Goal: Task Accomplishment & Management: Use online tool/utility

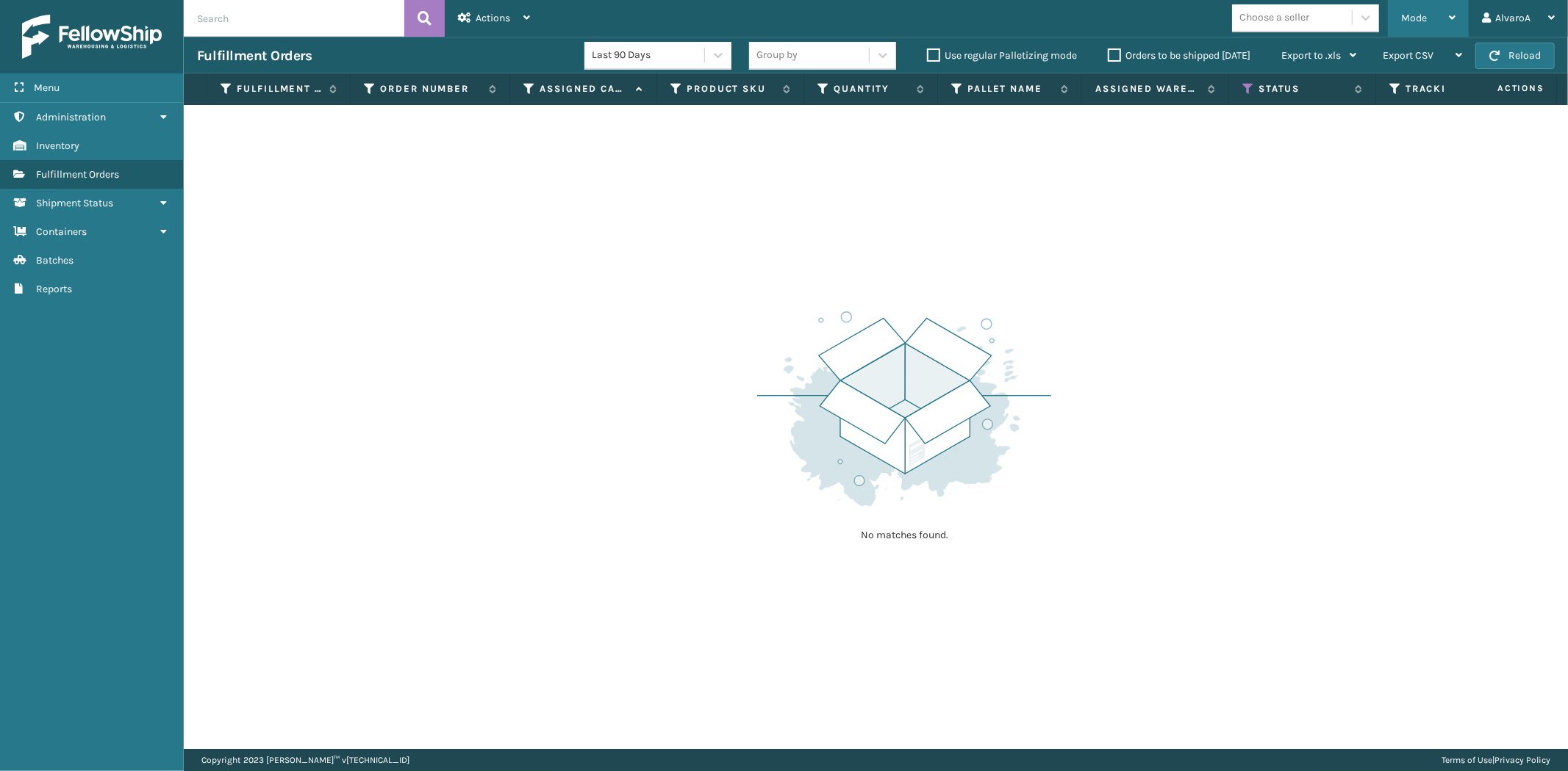
click at [1413, 17] on span "Mode" at bounding box center [1414, 17] width 26 height 13
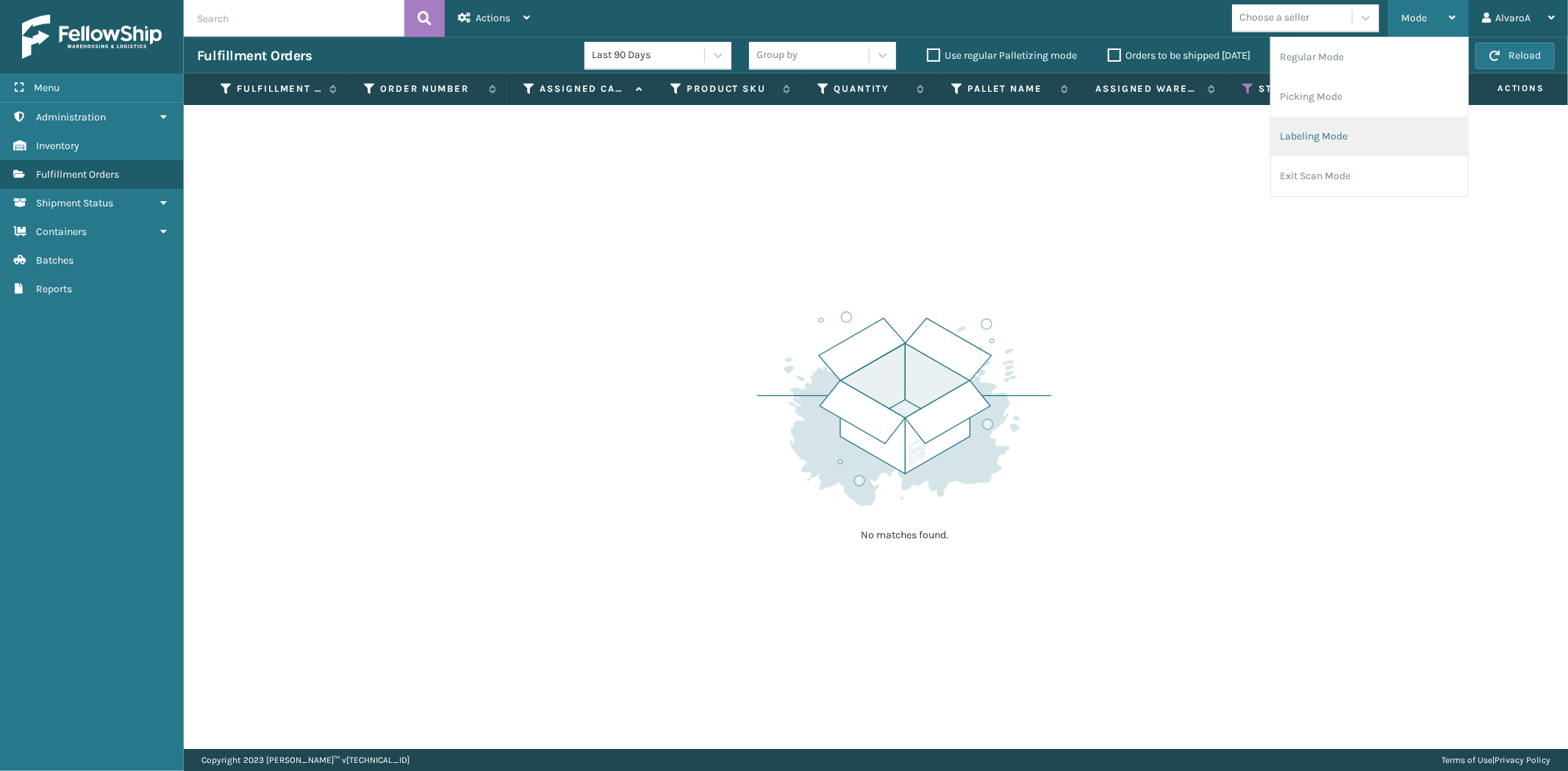
click at [1347, 126] on li "Labeling Mode" at bounding box center [1369, 136] width 197 height 40
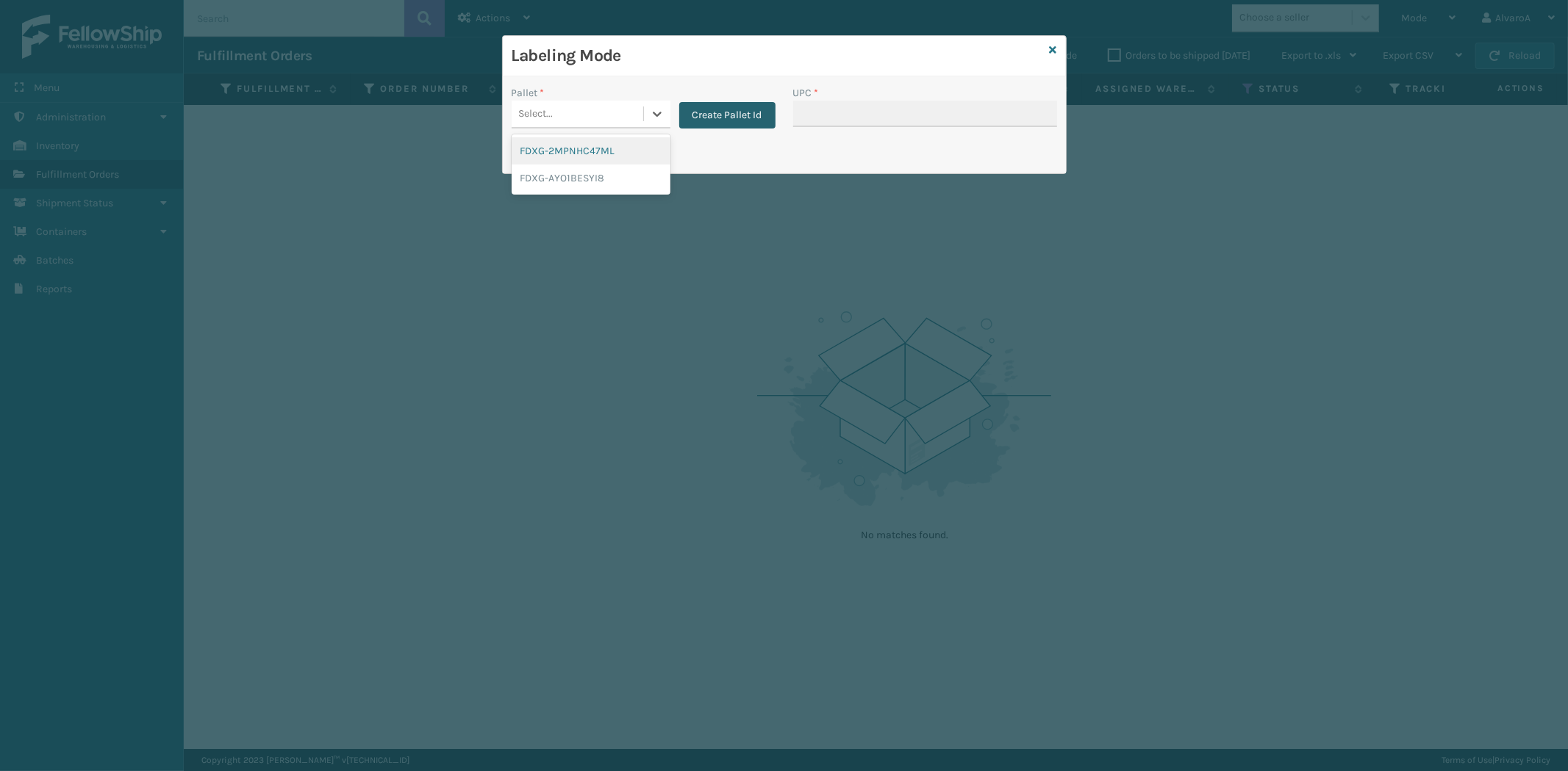
drag, startPoint x: 656, startPoint y: 112, endPoint x: 683, endPoint y: 102, distance: 28.8
click at [656, 111] on icon at bounding box center [657, 113] width 15 height 15
click at [717, 111] on button "Create Pallet Id" at bounding box center [727, 114] width 96 height 26
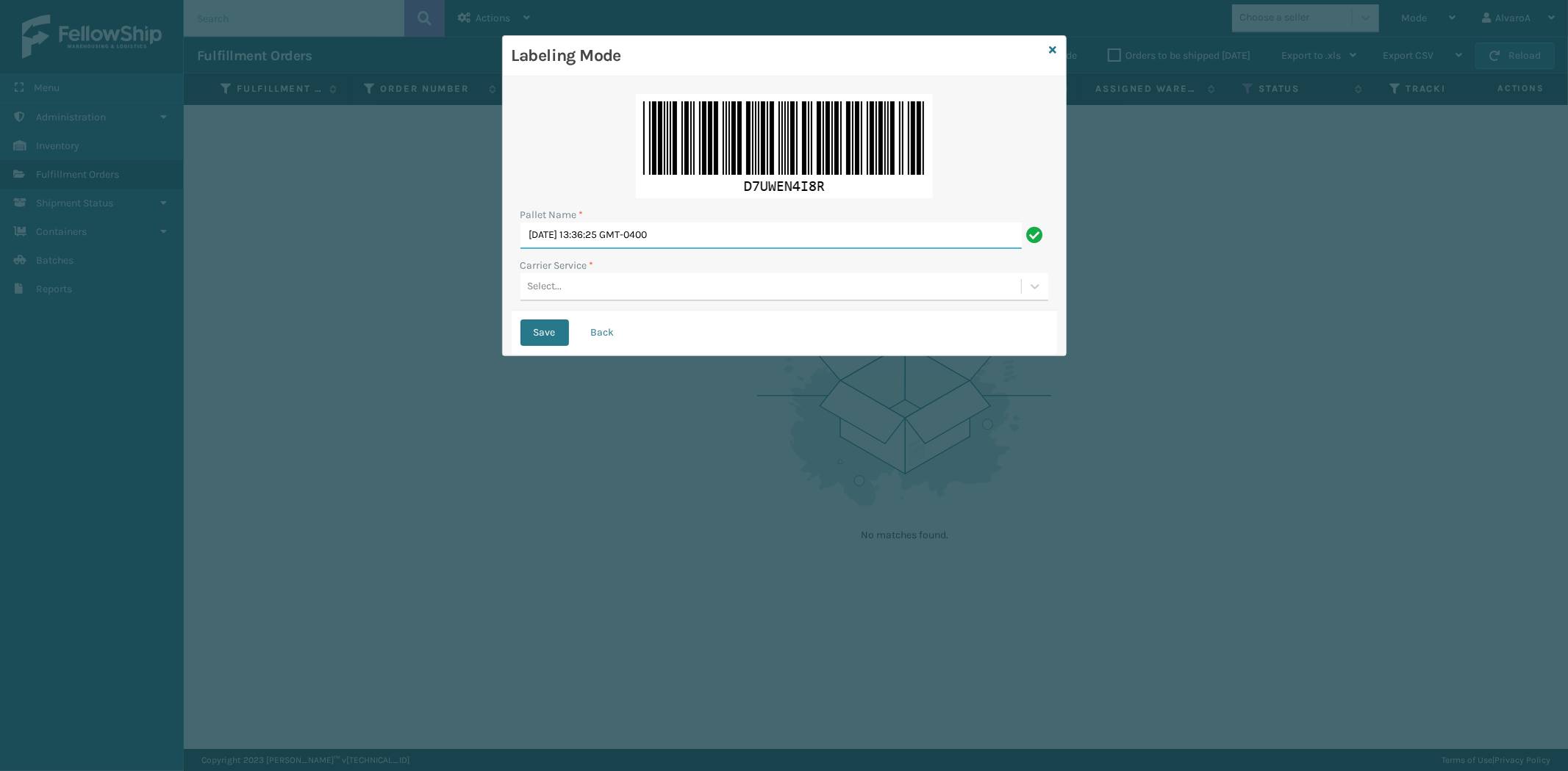
drag, startPoint x: 729, startPoint y: 237, endPoint x: 199, endPoint y: 347, distance: 541.3
click at [202, 347] on div "Labeling Mode Pallet Name * [DATE] 13:36:25 GMT-0400 Carrier Service * Select..…" at bounding box center [784, 385] width 1568 height 771
type input "LPN 511204"
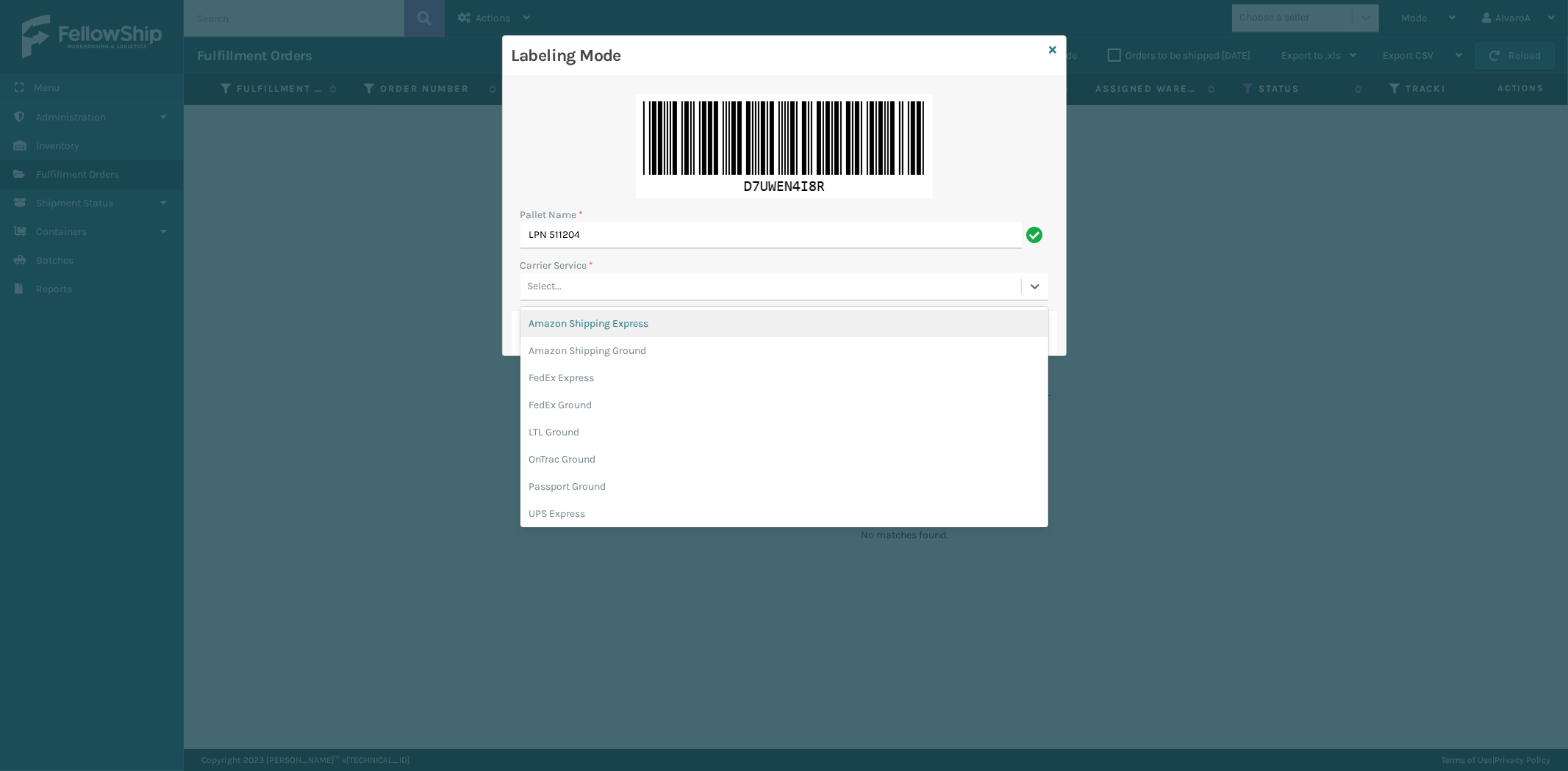
drag, startPoint x: 575, startPoint y: 287, endPoint x: 575, endPoint y: 323, distance: 36.0
click at [575, 286] on div "Select..." at bounding box center [770, 286] width 501 height 24
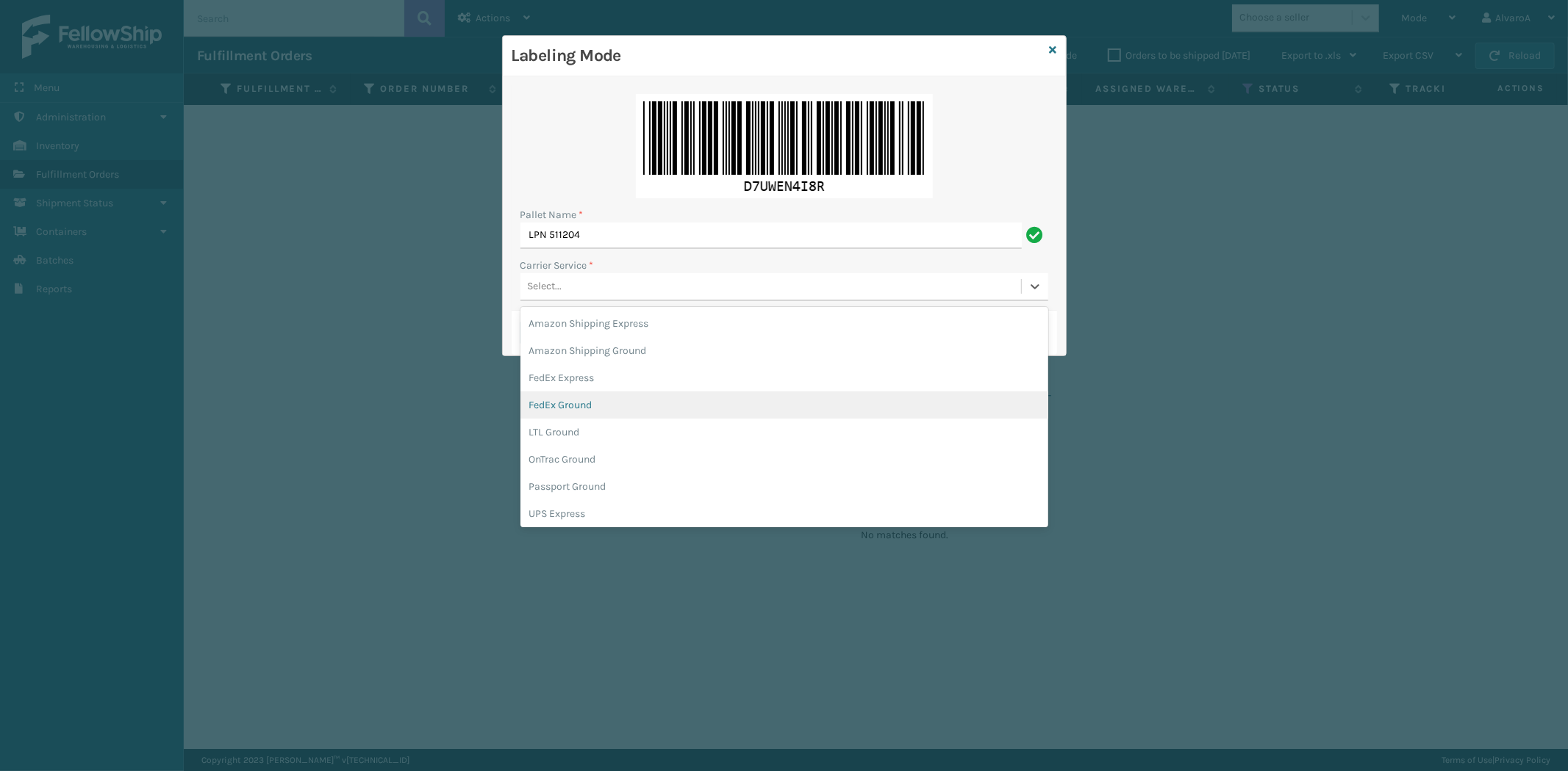
click at [596, 404] on div "FedEx Ground" at bounding box center [784, 405] width 528 height 27
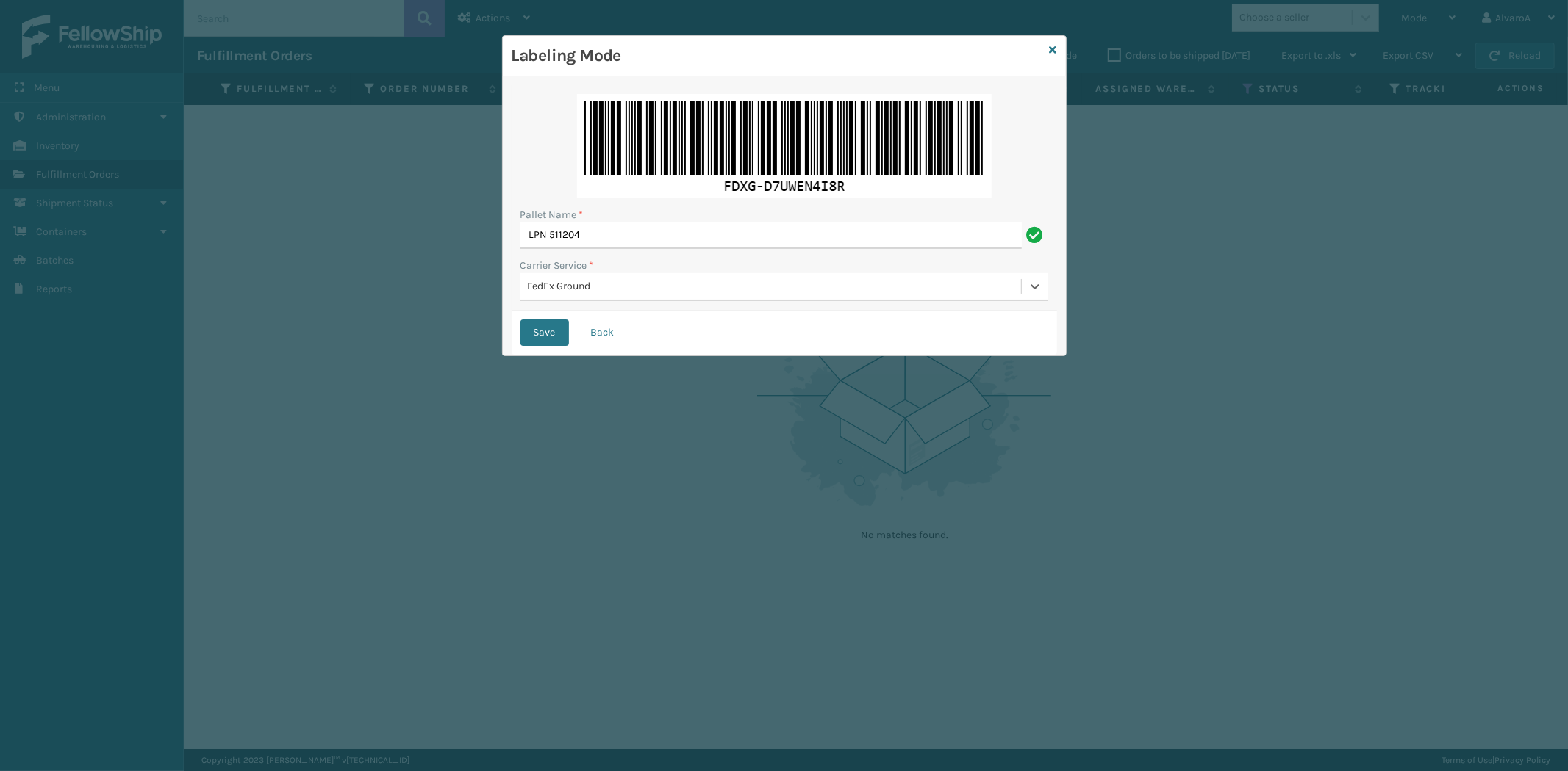
click at [519, 338] on div "Save Back" at bounding box center [784, 332] width 545 height 44
click at [544, 334] on button "Save" at bounding box center [544, 332] width 49 height 26
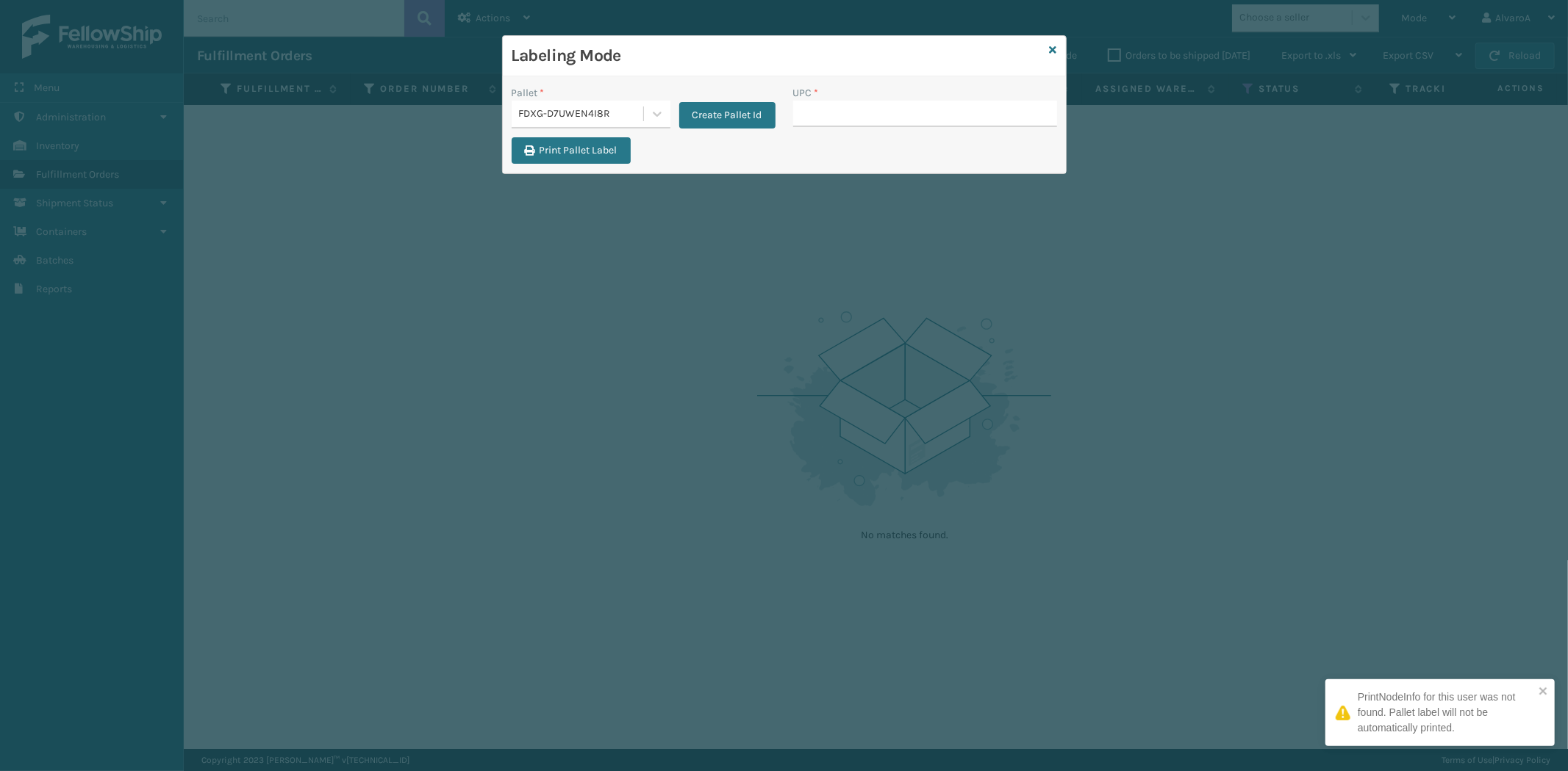
click at [885, 98] on div "UPC *" at bounding box center [925, 93] width 264 height 16
click at [875, 112] on input "UPC *" at bounding box center [925, 113] width 264 height 26
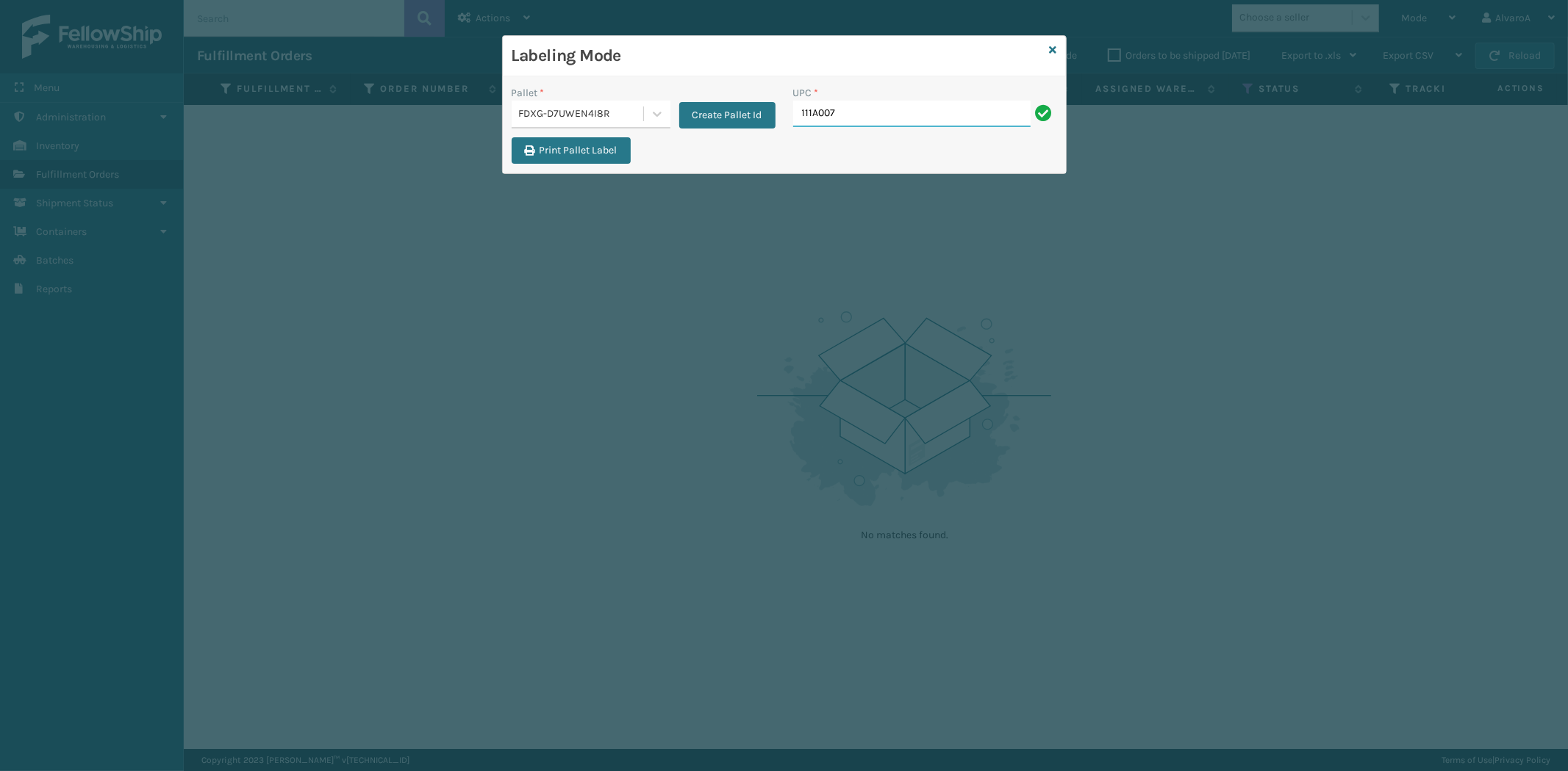
type input "111A007IVO"
type input "113A007SND"
type input "211A022GRY"
type input "CCHRFKS2BGEVA"
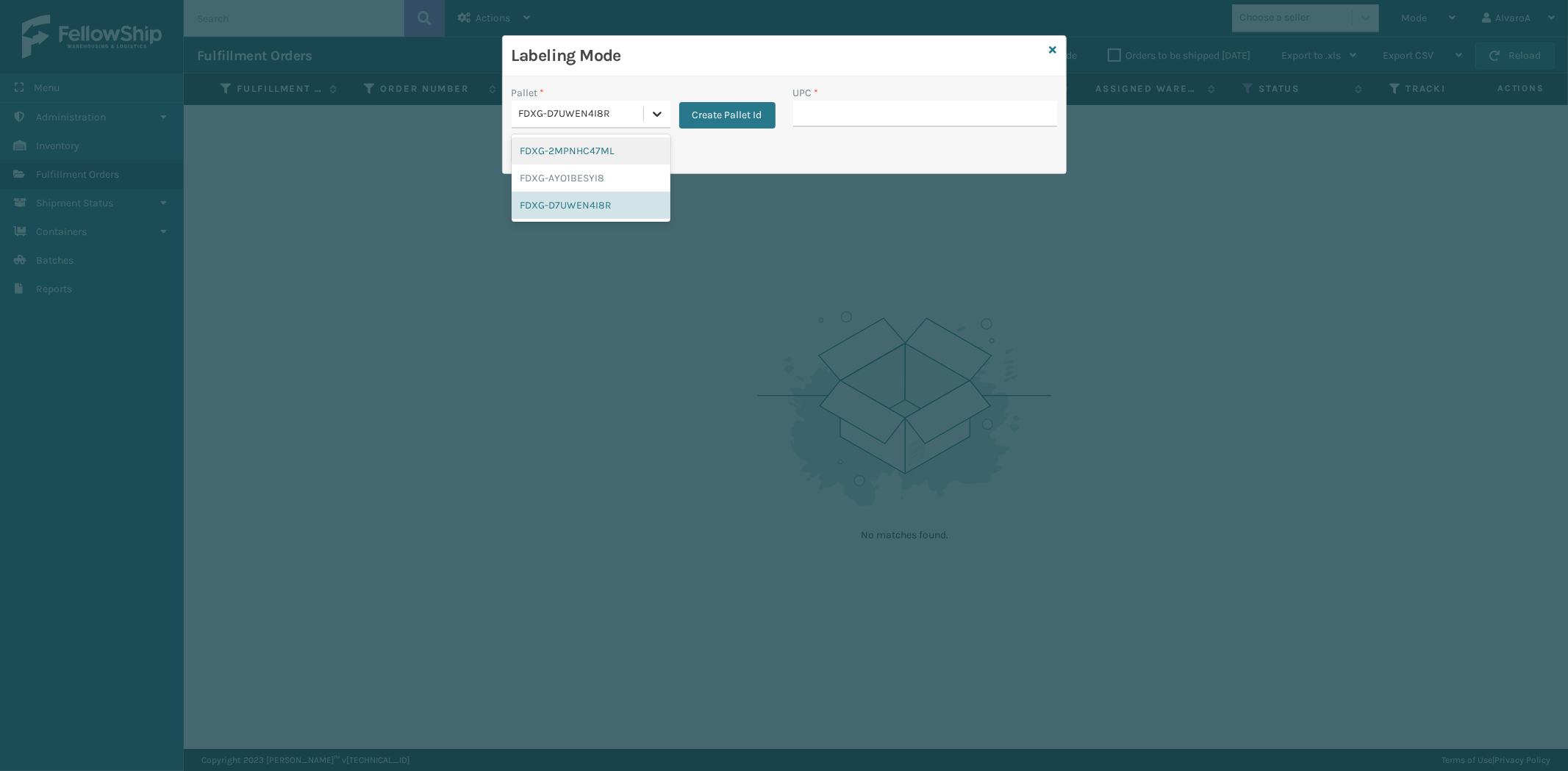
click at [656, 108] on icon at bounding box center [657, 113] width 15 height 15
click at [568, 208] on div "FDXG-D7UWEN4I8R" at bounding box center [591, 206] width 159 height 27
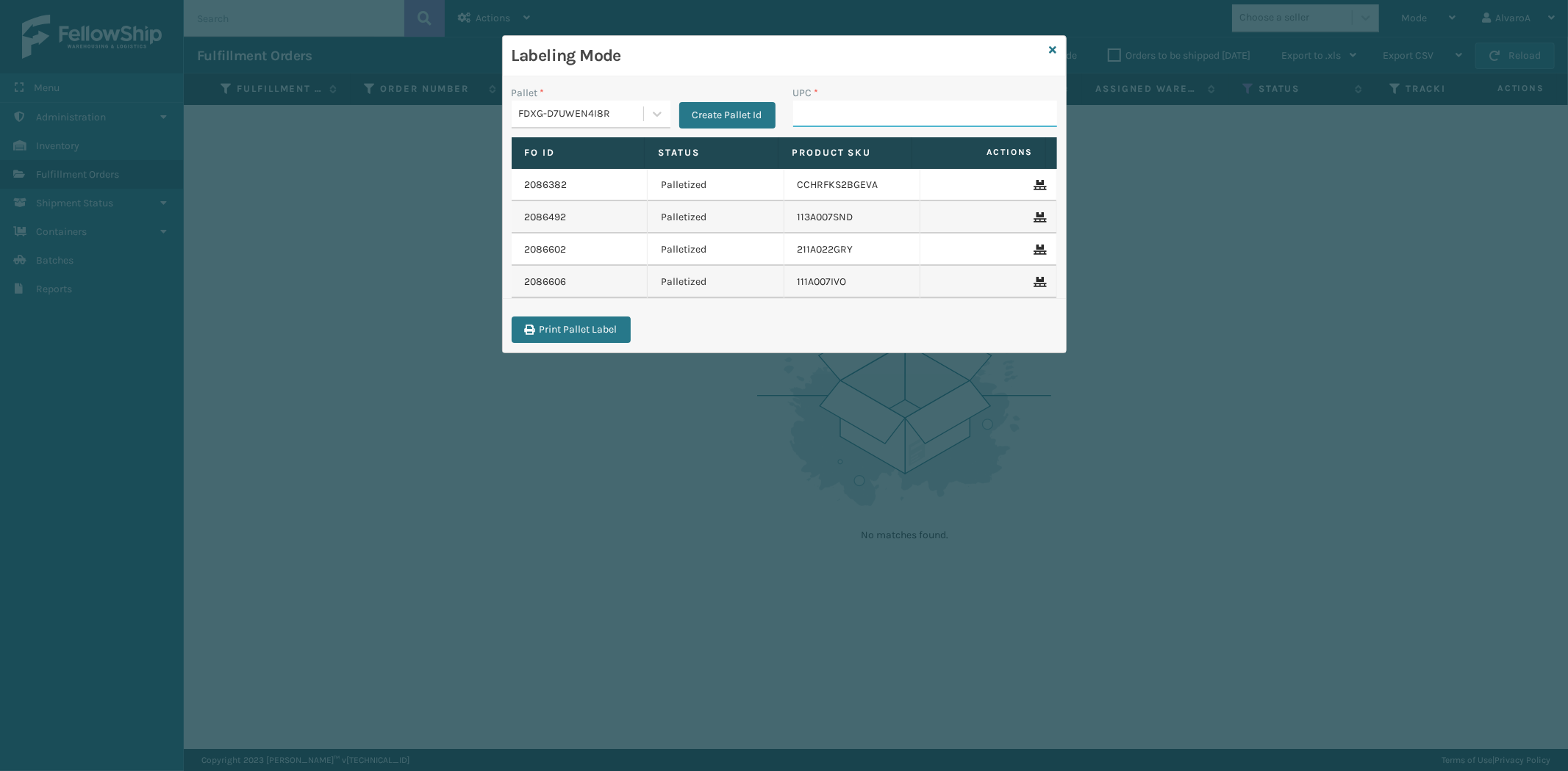
click at [841, 122] on input "UPC *" at bounding box center [925, 113] width 264 height 26
click at [844, 113] on input "UPC *" at bounding box center [925, 113] width 264 height 26
type input "CCHRFKS2BGEVA"
type input "CCHRFKS3M26BKVA"
type input "SC-CRYS3LU2001"
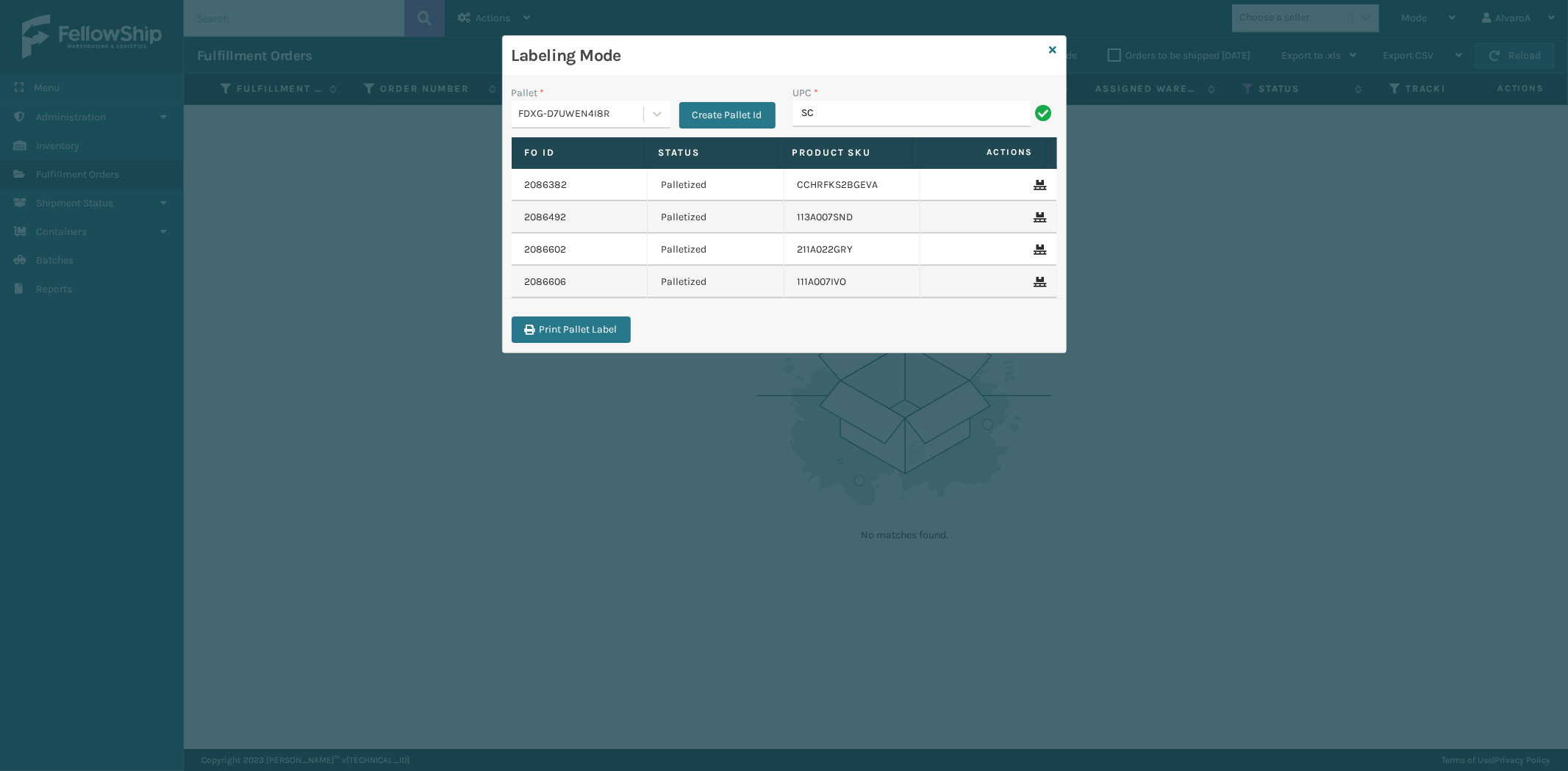
type input "SC-CRYS3LU2001"
click at [1050, 48] on icon at bounding box center [1054, 49] width 8 height 11
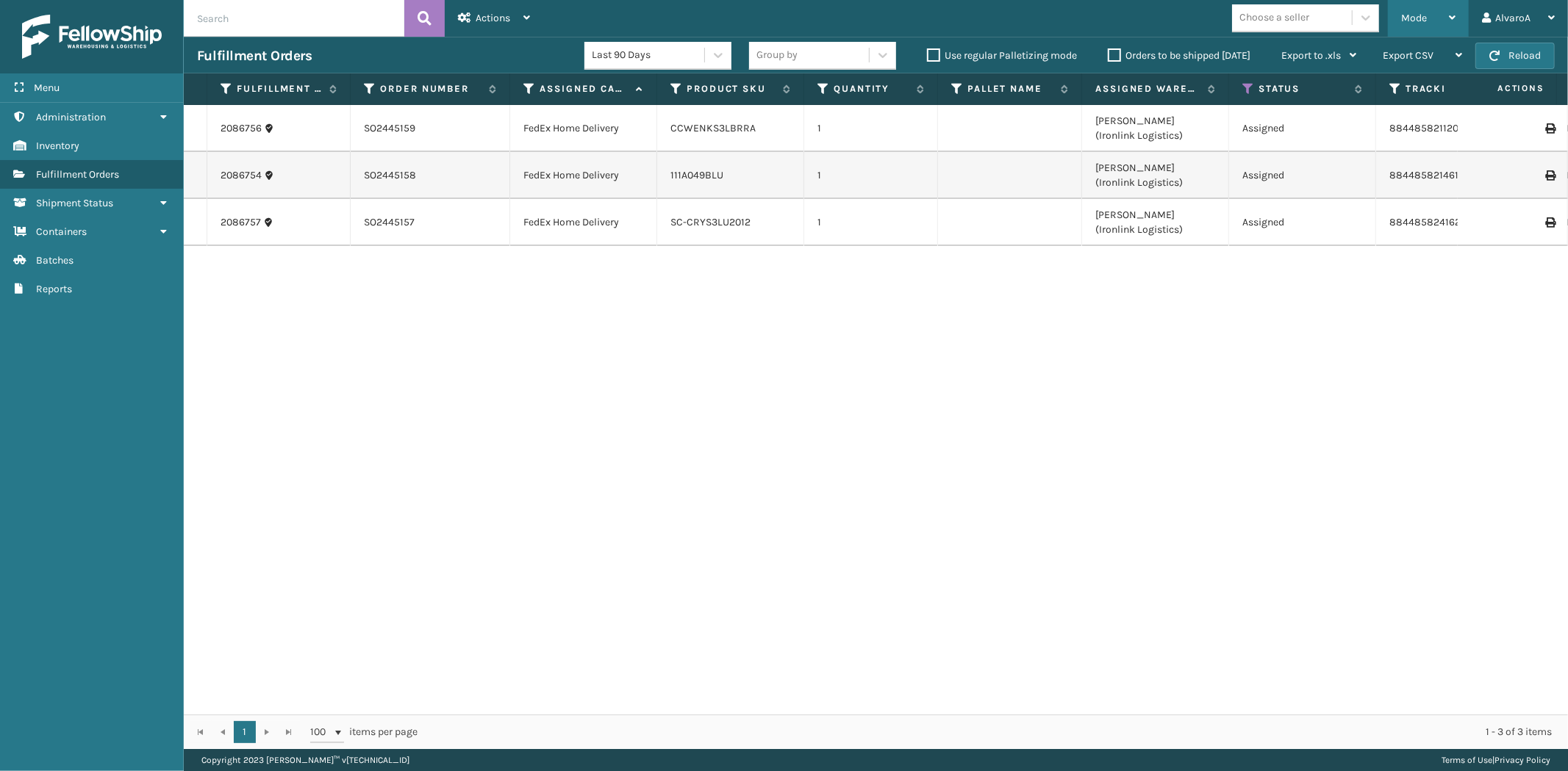
click at [1429, 17] on div "Mode" at bounding box center [1428, 18] width 54 height 37
click at [1247, 84] on icon at bounding box center [1248, 89] width 12 height 14
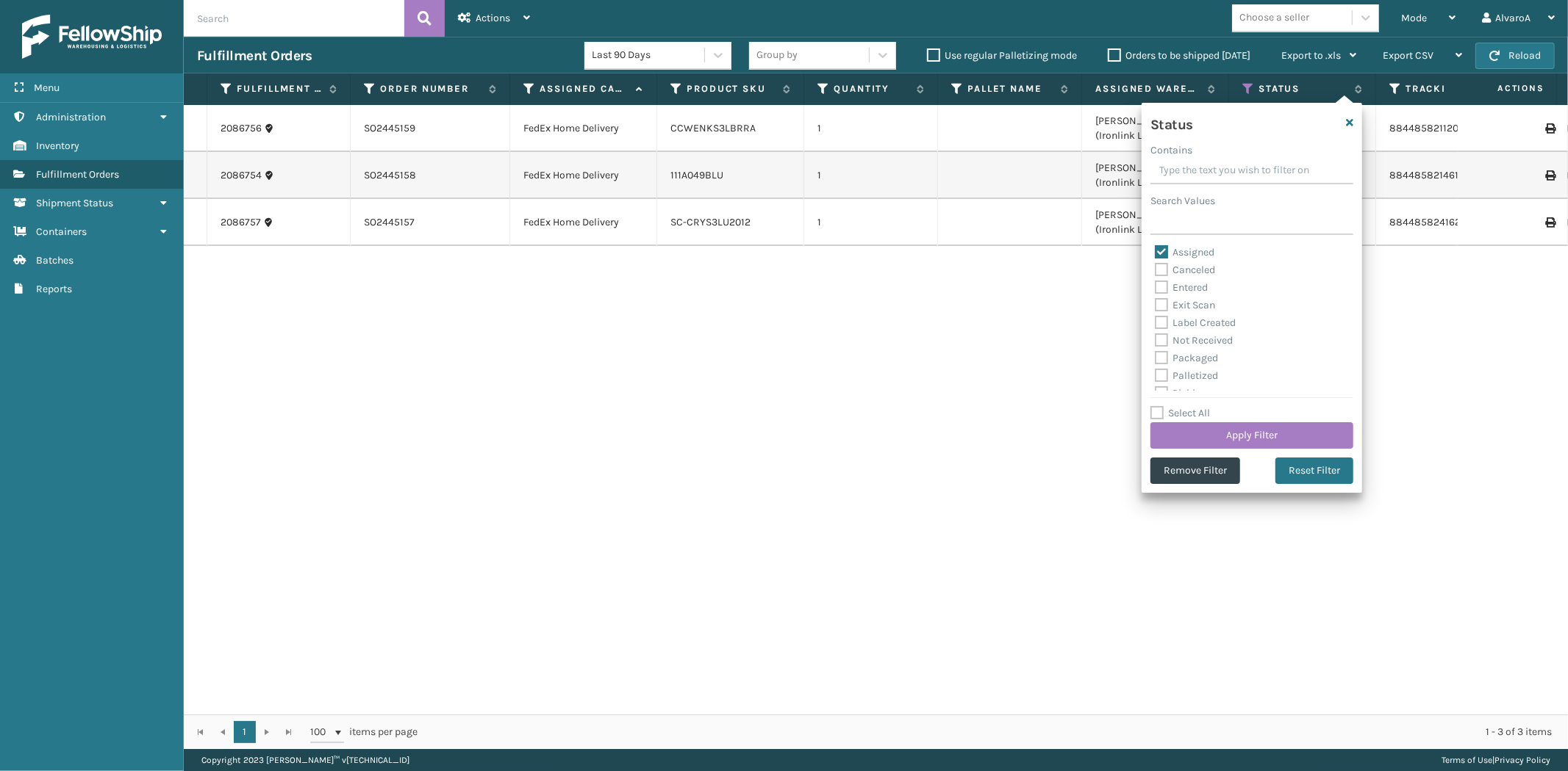
click at [1164, 250] on label "Assigned" at bounding box center [1184, 252] width 59 height 13
click at [1156, 250] on input "Assigned" at bounding box center [1155, 248] width 1 height 10
checkbox input "false"
click at [1159, 312] on label "Picking" at bounding box center [1181, 311] width 52 height 13
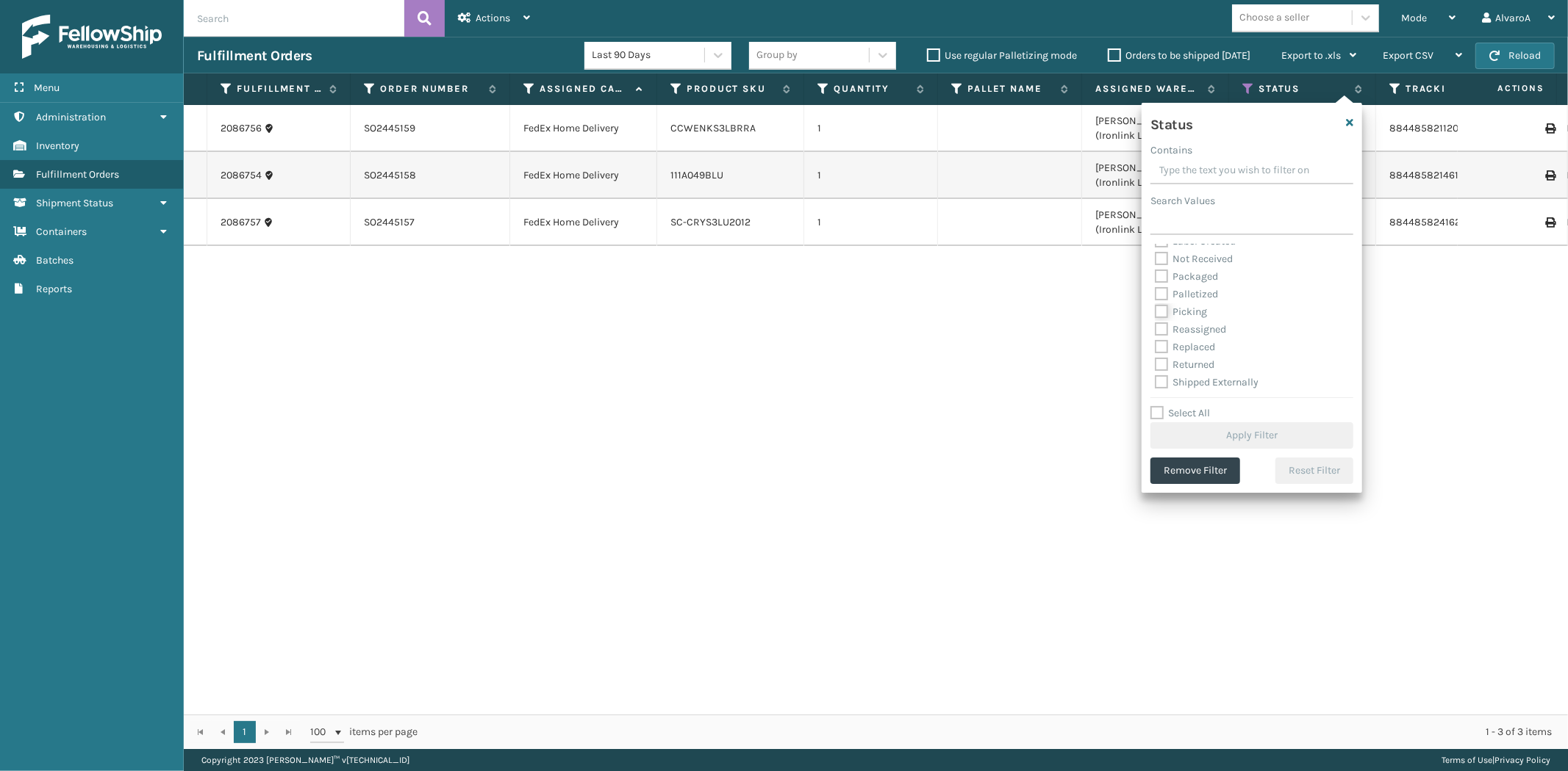
click at [1156, 312] on input "Picking" at bounding box center [1155, 308] width 1 height 10
checkbox input "true"
click at [1168, 432] on button "Apply Filter" at bounding box center [1251, 435] width 203 height 26
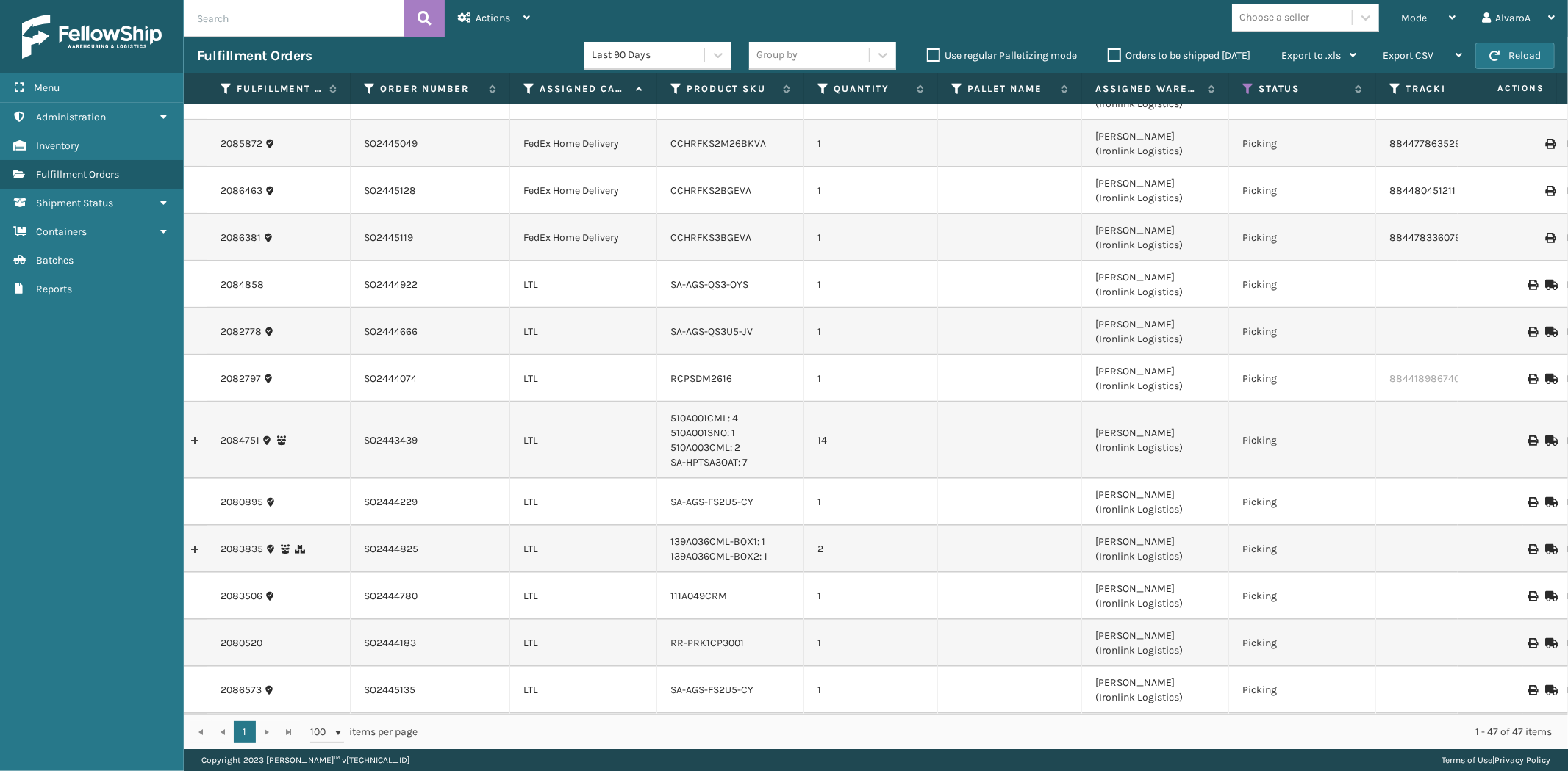
scroll to position [0, 0]
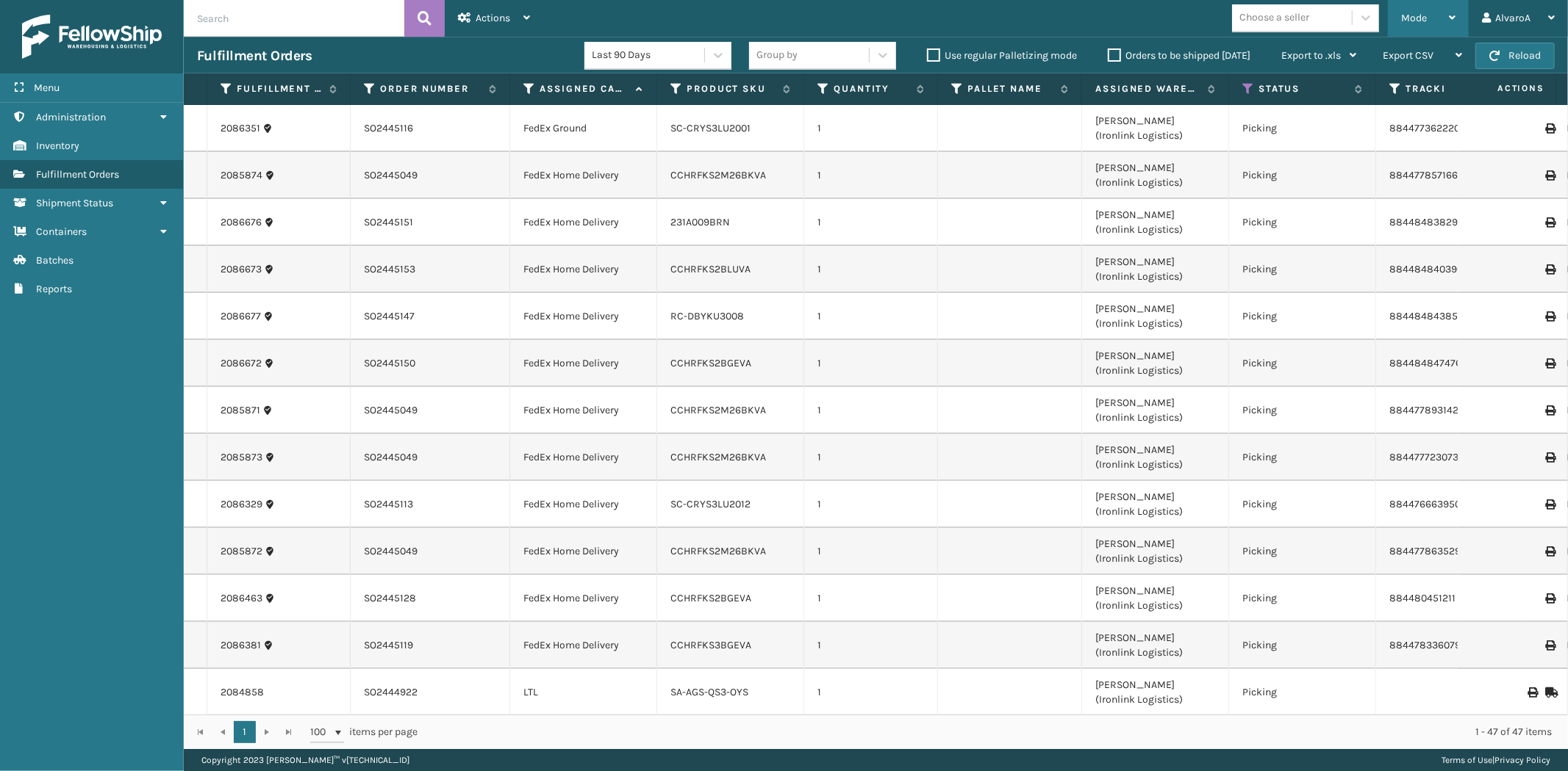
click at [1451, 24] on div "Mode" at bounding box center [1428, 18] width 54 height 37
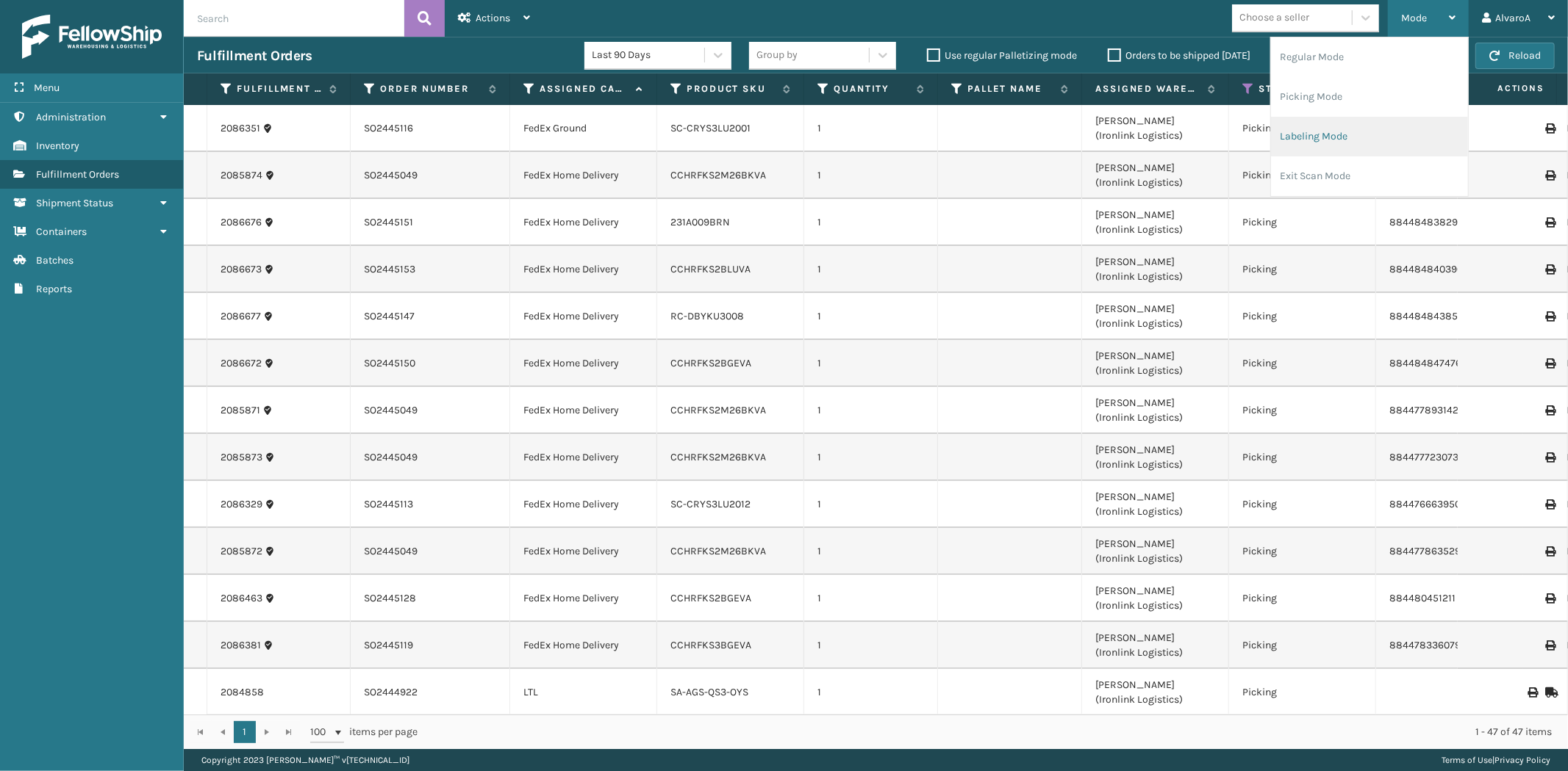
click at [1318, 142] on li "Labeling Mode" at bounding box center [1369, 136] width 197 height 40
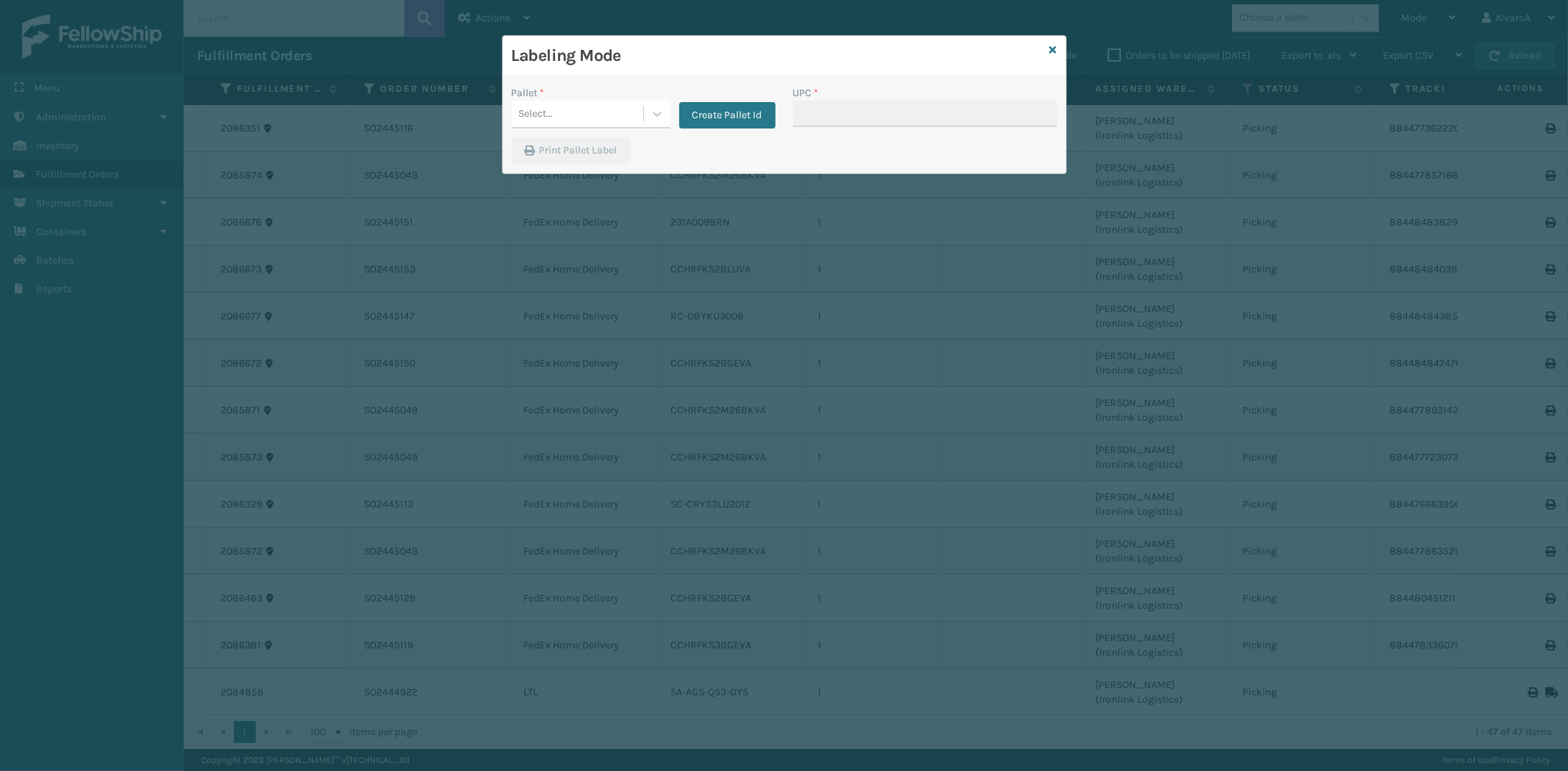
click at [645, 99] on div "Pallet *" at bounding box center [591, 93] width 159 height 16
click at [650, 122] on div at bounding box center [657, 113] width 26 height 26
click at [603, 199] on div "FDXG-D7UWEN4I8R" at bounding box center [591, 206] width 159 height 27
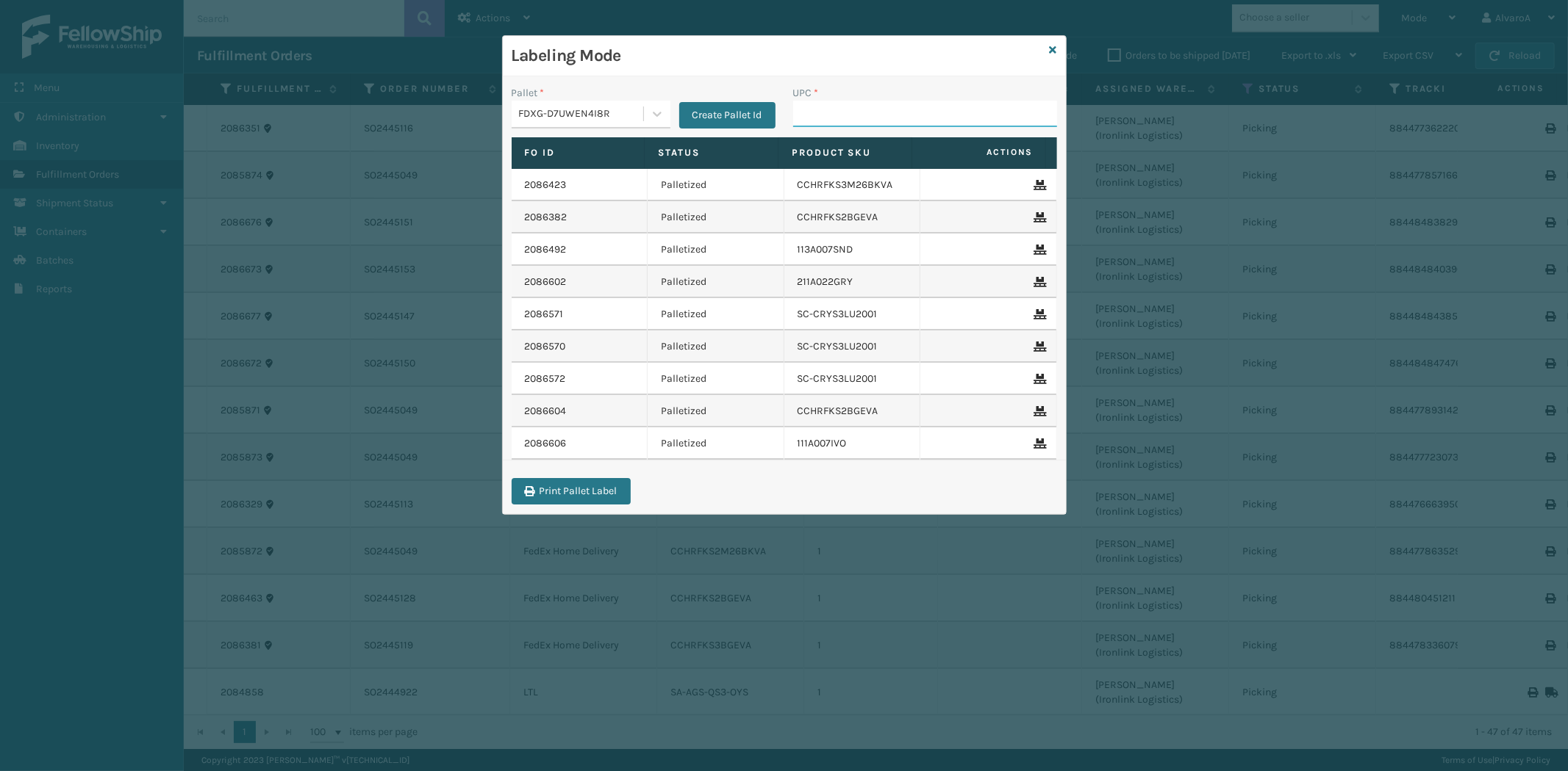
click at [826, 114] on input "UPC *" at bounding box center [925, 113] width 264 height 26
type input "CCHRFKS2BGEVA"
type input "CCHRFKS2M26BKVA"
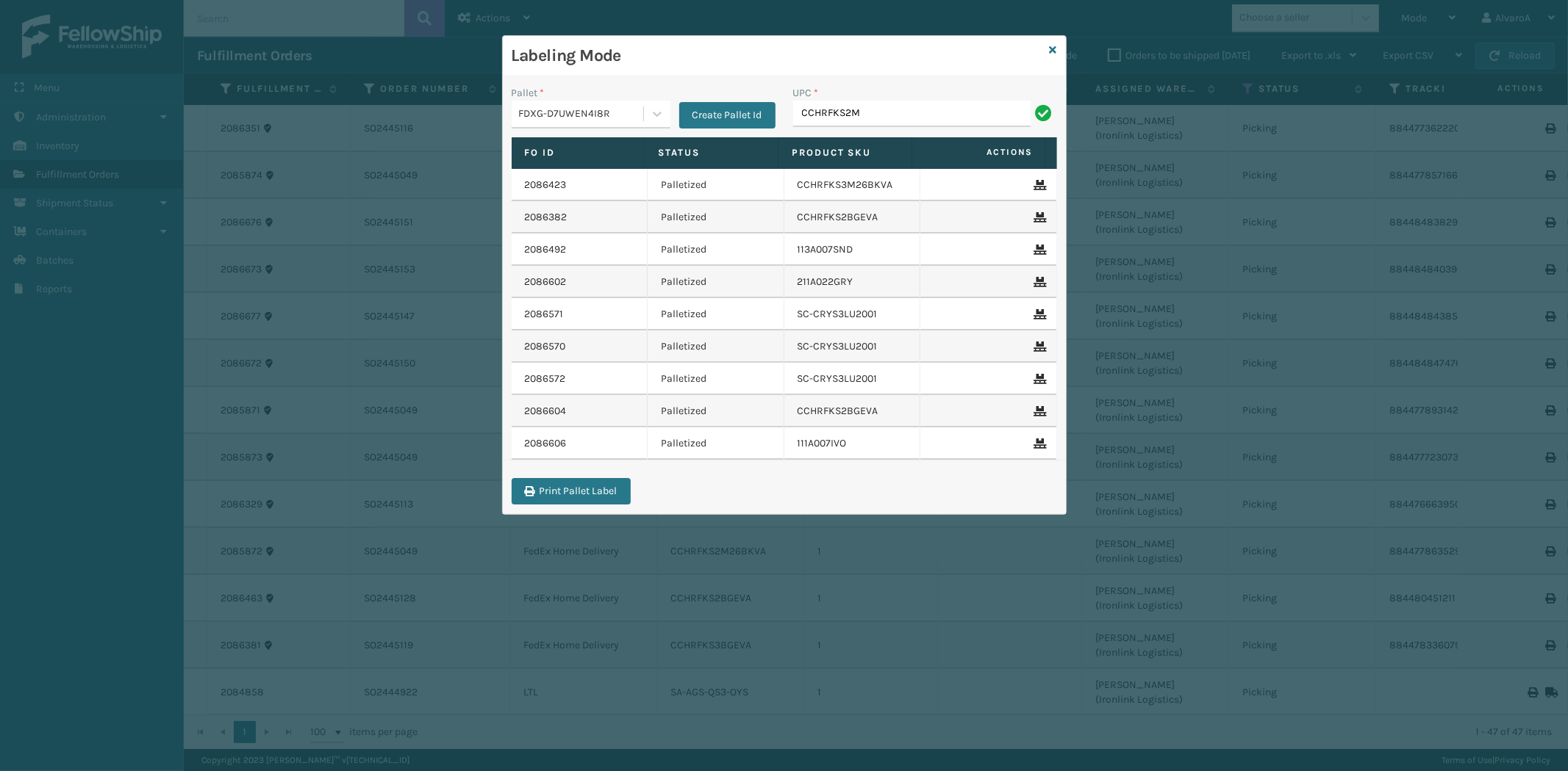
type input "CCHRFKS2M26BKVA"
type input "CCHRFKS3BGEVA"
type input "SC-CRYS3LU2001"
type input "SC-CRYS3LU2012"
click at [1054, 47] on icon at bounding box center [1054, 49] width 8 height 11
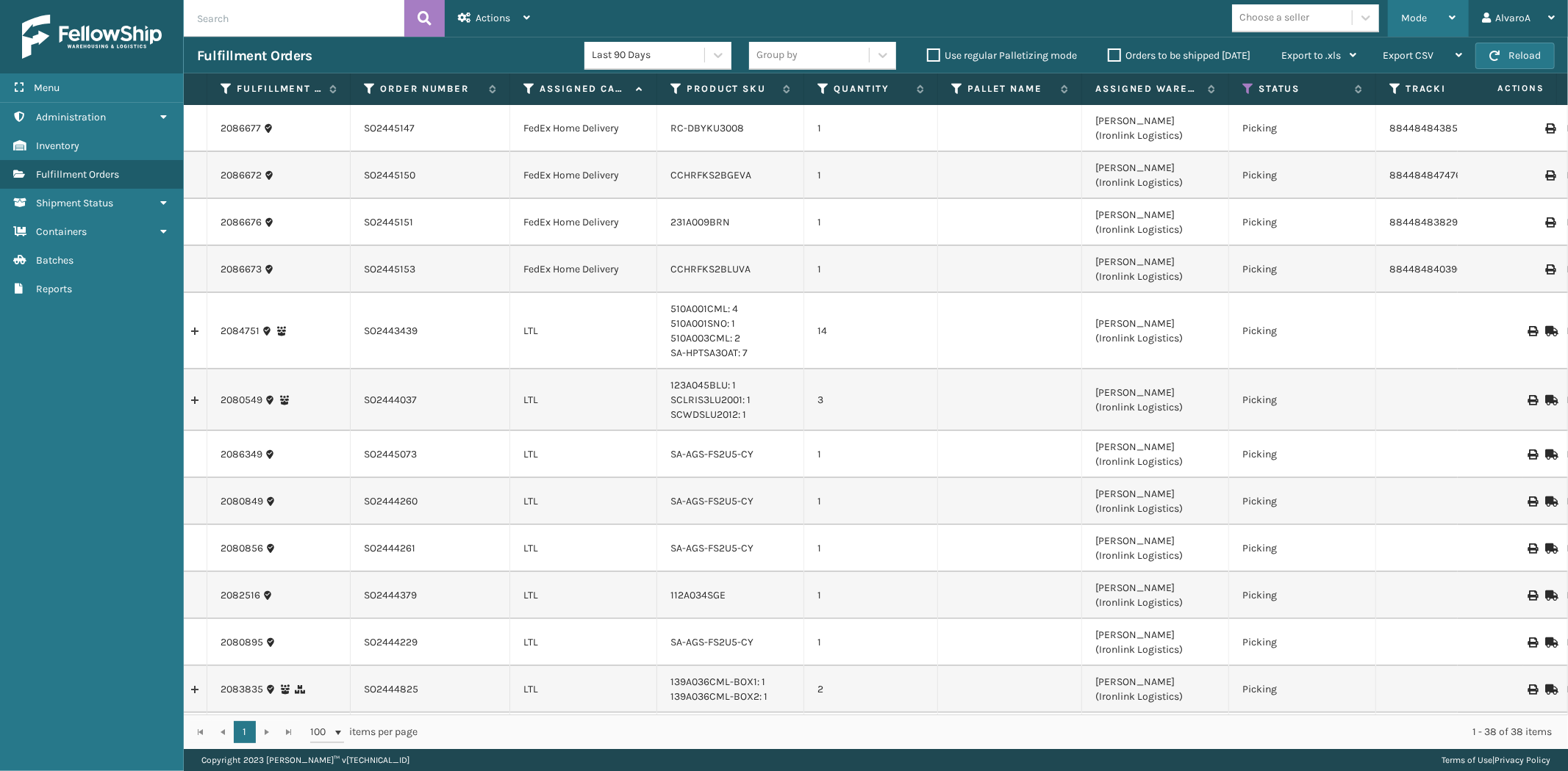
click at [1398, 23] on div "Mode Regular Mode Picking Mode Labeling Mode Exit Scan Mode" at bounding box center [1427, 18] width 81 height 37
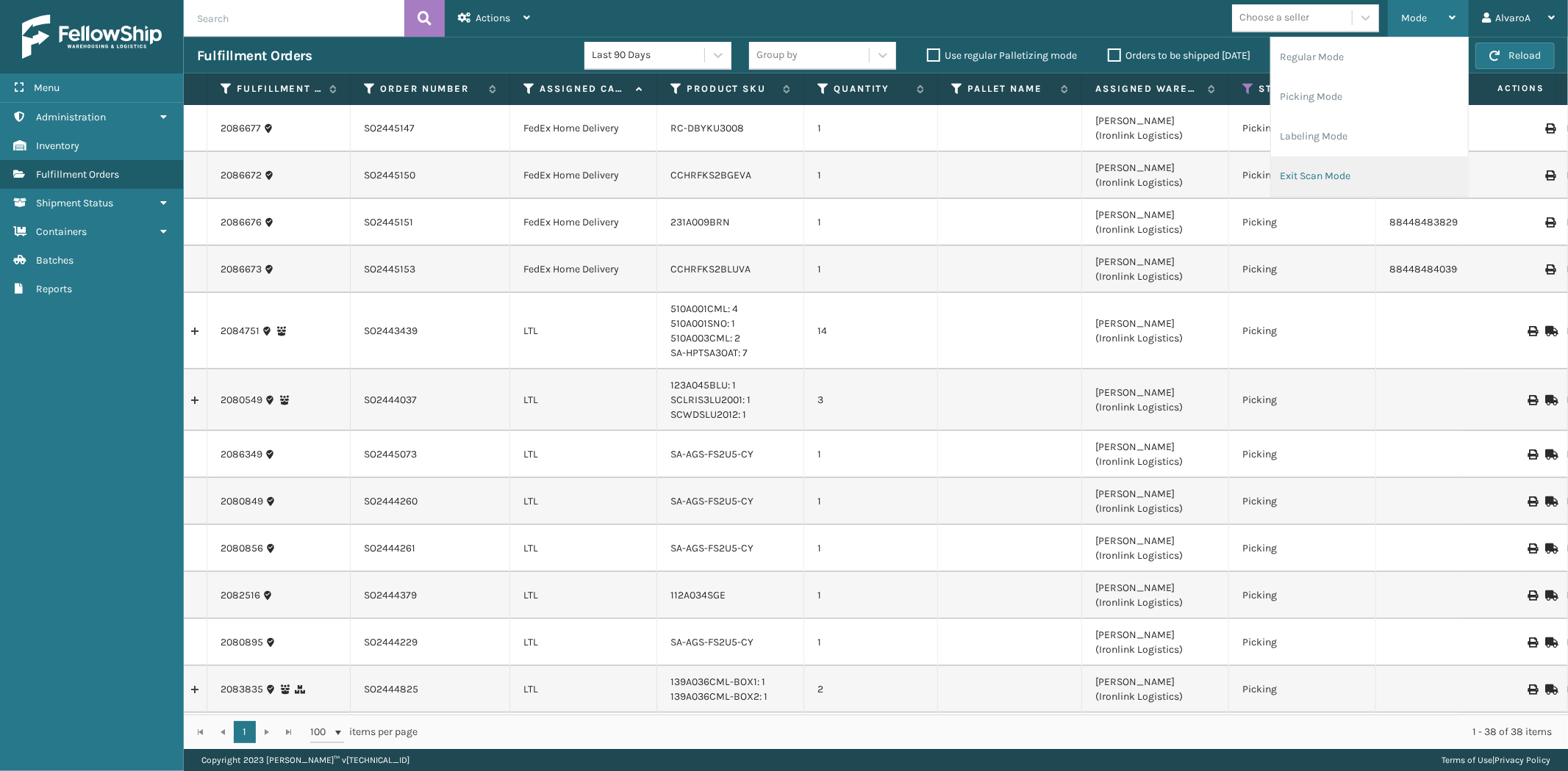
click at [1306, 183] on li "Exit Scan Mode" at bounding box center [1369, 176] width 197 height 40
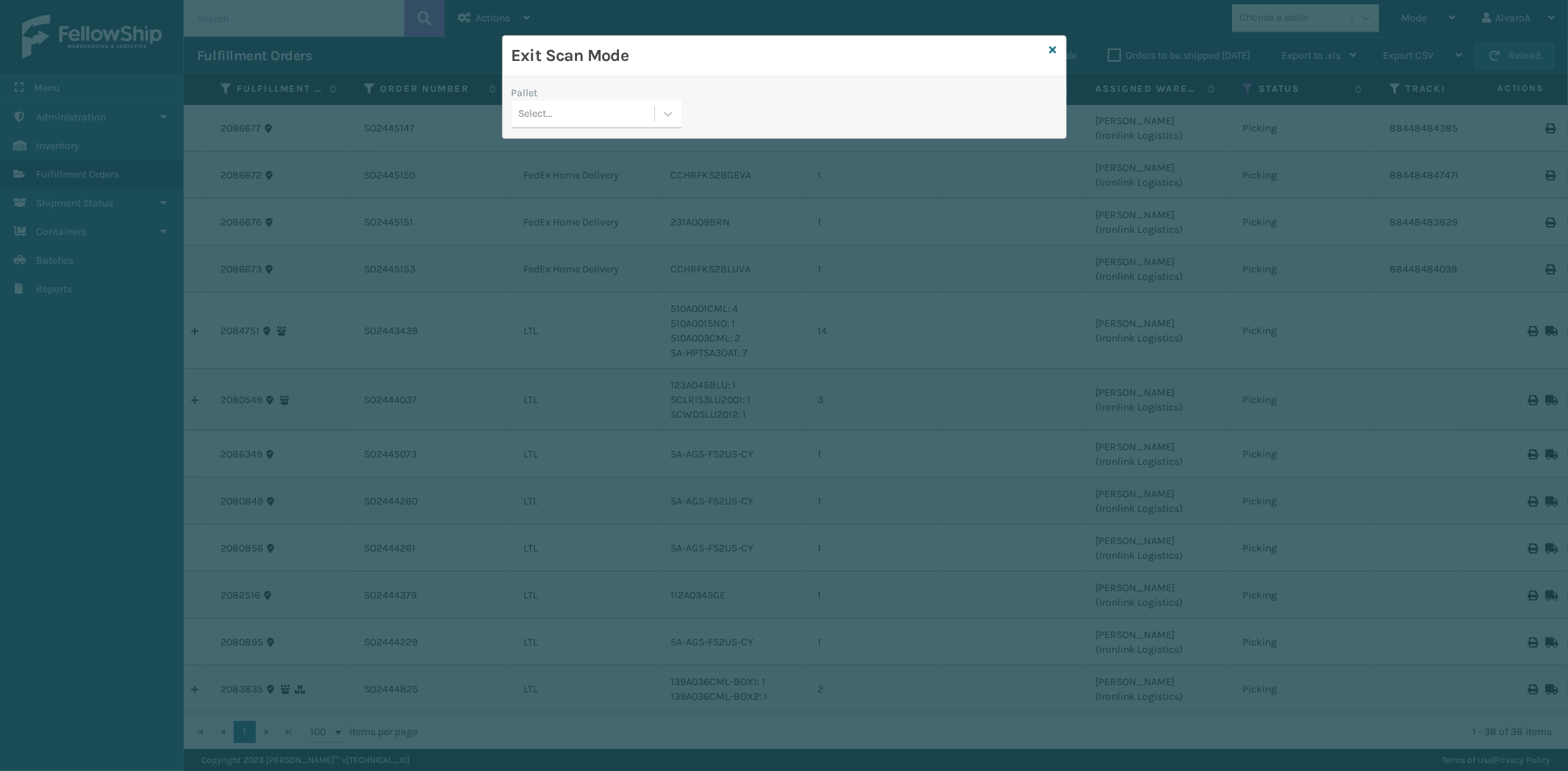
click at [683, 119] on div "Pallet Select..." at bounding box center [596, 112] width 187 height 52
click at [674, 115] on div at bounding box center [668, 113] width 26 height 26
click at [574, 202] on div "FDXG-D7UWEN4I8R" at bounding box center [596, 206] width 170 height 27
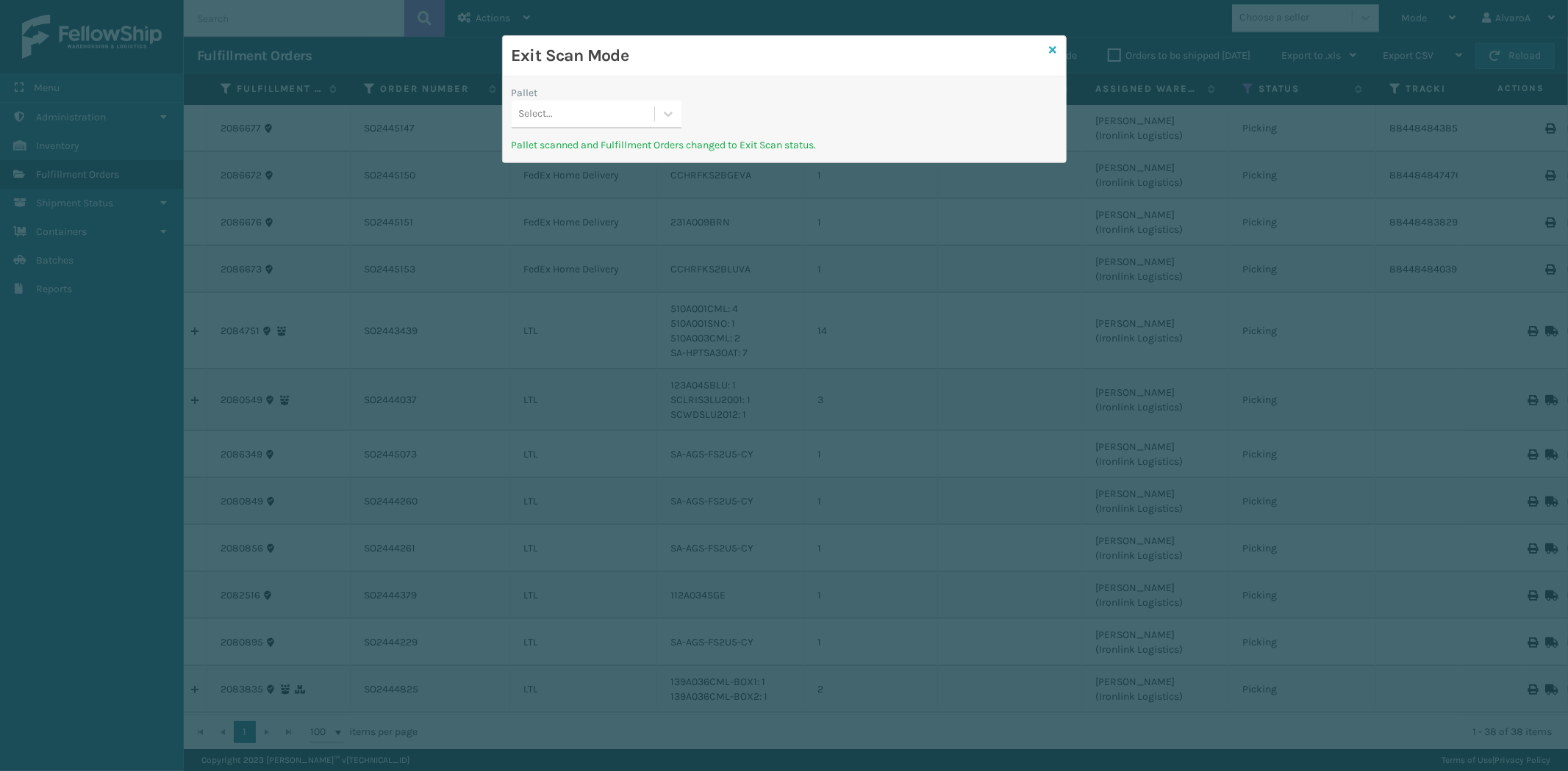
click at [1054, 47] on icon at bounding box center [1054, 49] width 8 height 11
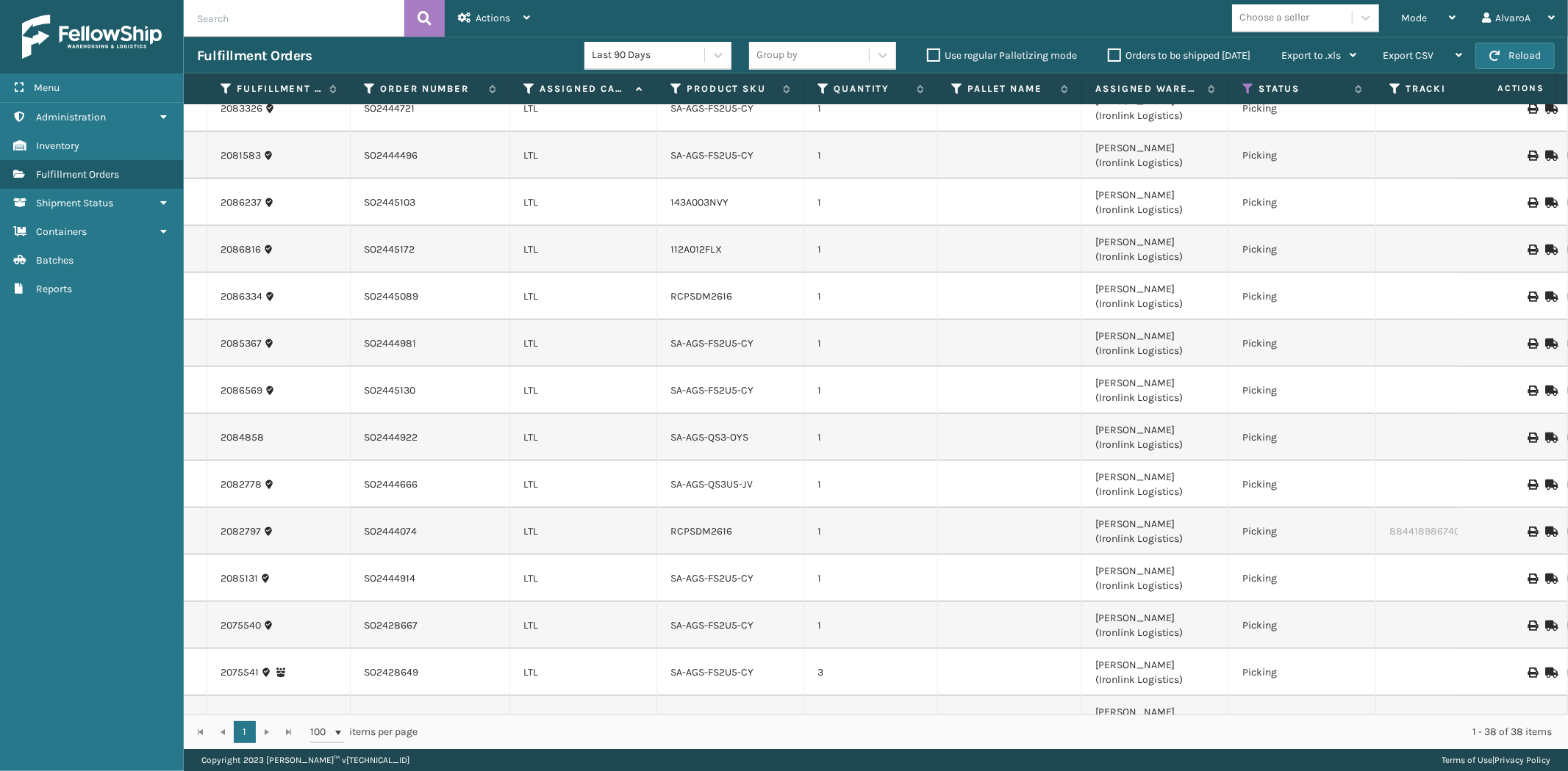
scroll to position [1231, 0]
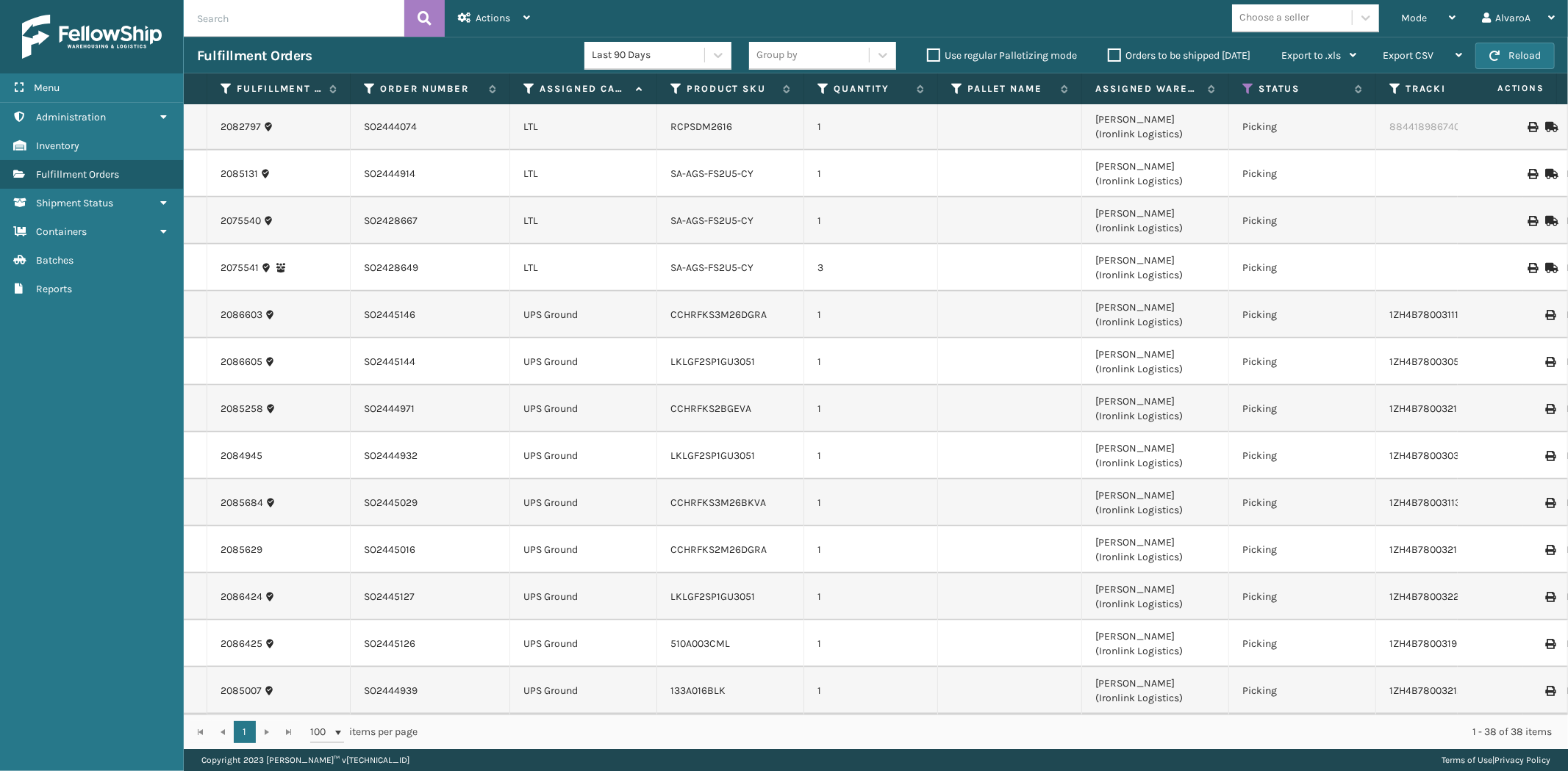
drag, startPoint x: 1398, startPoint y: 8, endPoint x: 1389, endPoint y: 91, distance: 83.5
click at [1398, 16] on div "Mode Regular Mode Picking Mode Labeling Mode Exit Scan Mode" at bounding box center [1427, 18] width 81 height 37
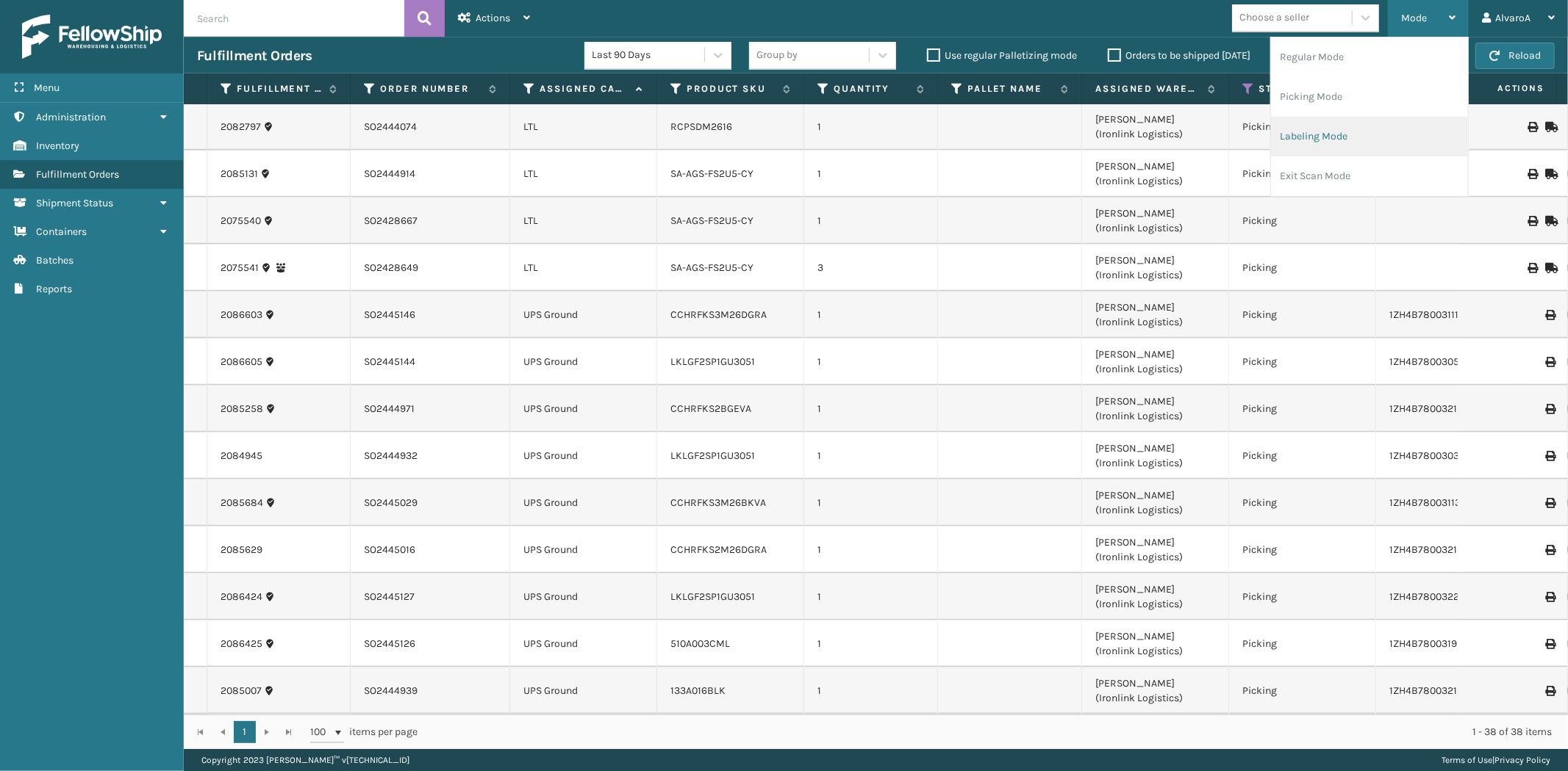
click at [1353, 138] on li "Labeling Mode" at bounding box center [1369, 136] width 197 height 40
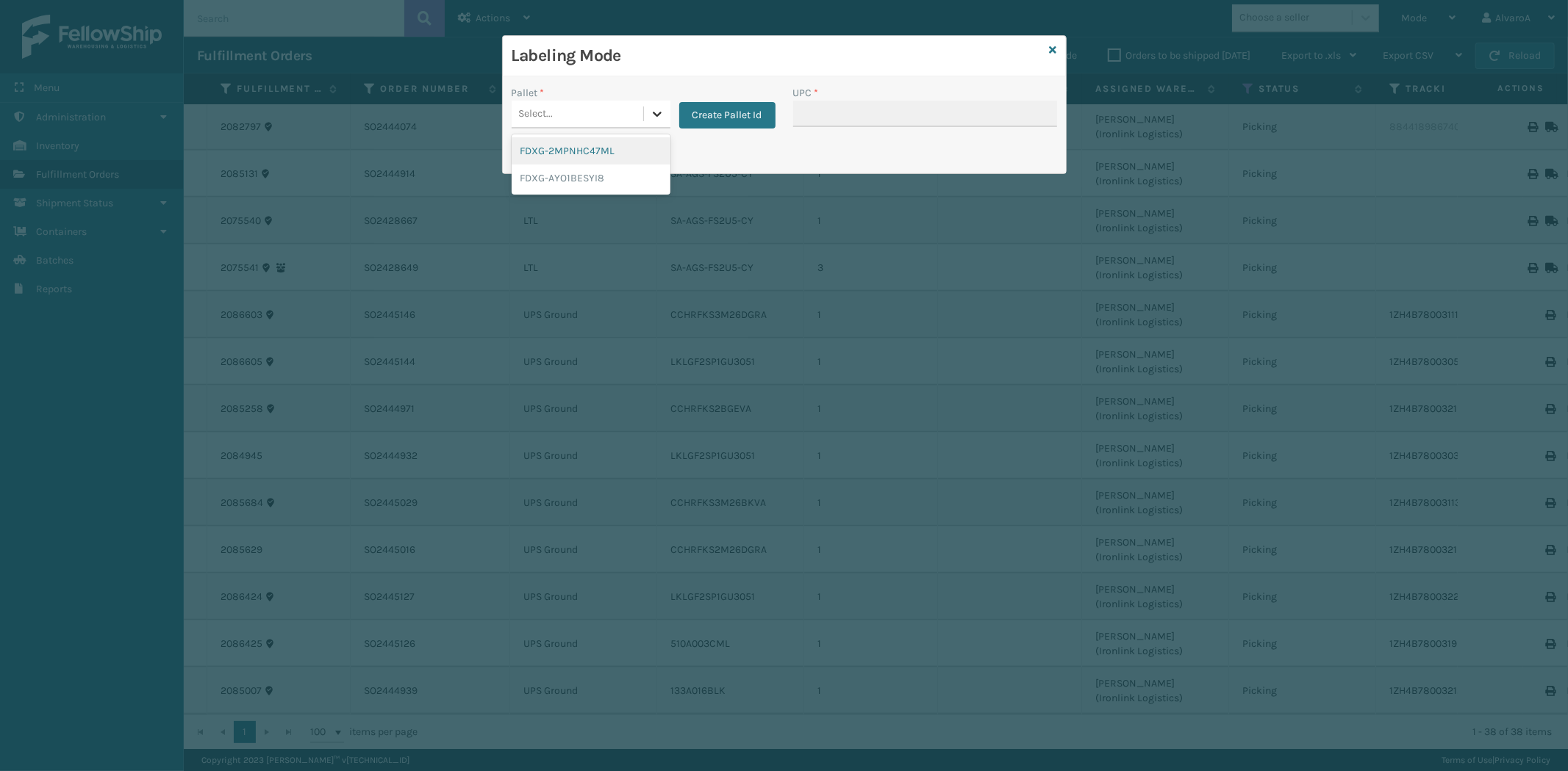
click at [654, 113] on icon at bounding box center [657, 113] width 9 height 5
click at [723, 112] on button "Create Pallet Id" at bounding box center [727, 114] width 96 height 26
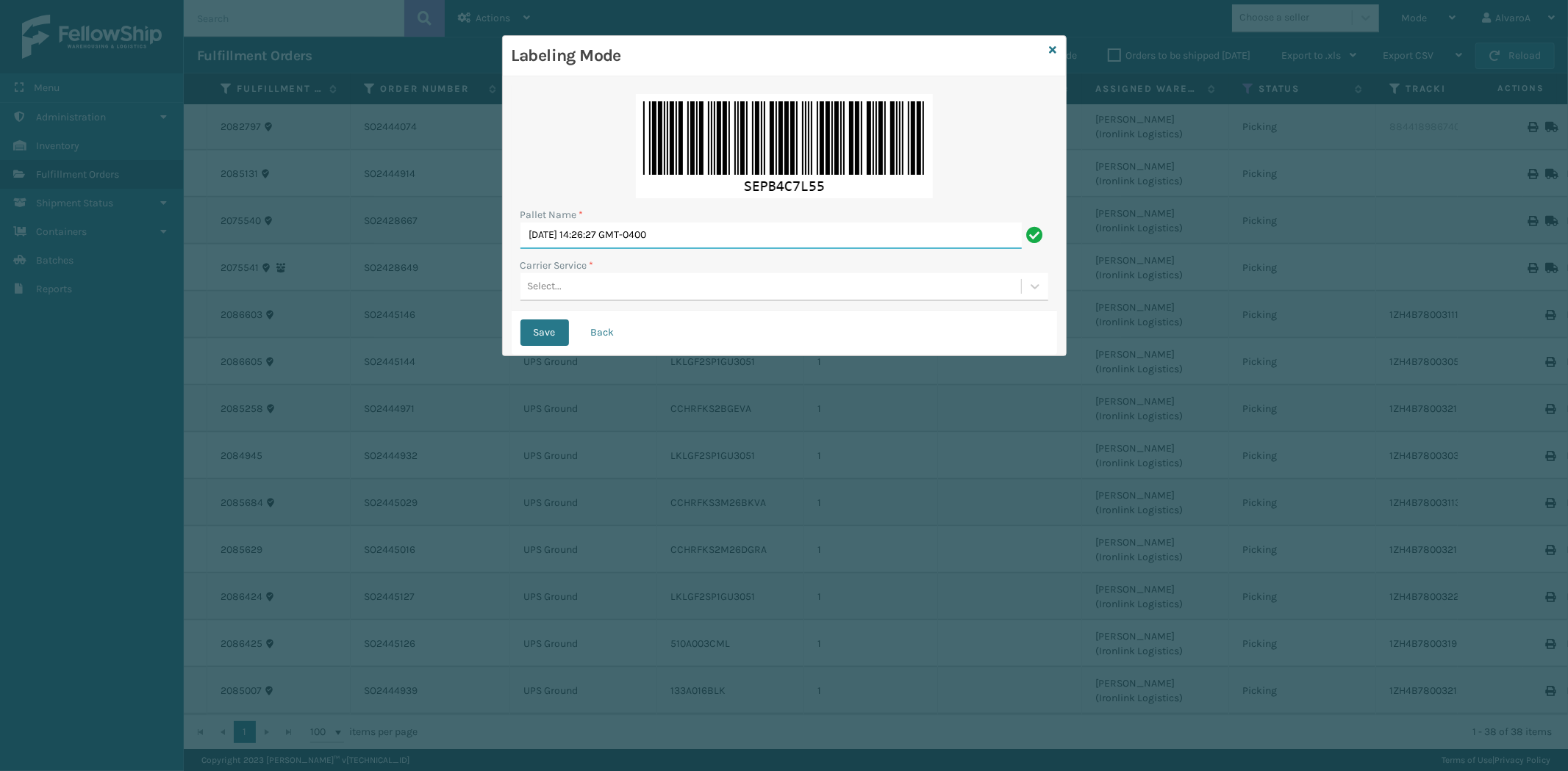
drag, startPoint x: 729, startPoint y: 241, endPoint x: 390, endPoint y: 310, distance: 346.0
click at [395, 311] on div "Labeling Mode Pallet Name * [DATE] 14:26:27 GMT-0400 Carrier Service * Select..…" at bounding box center [784, 385] width 1568 height 771
type input "LPN 511201"
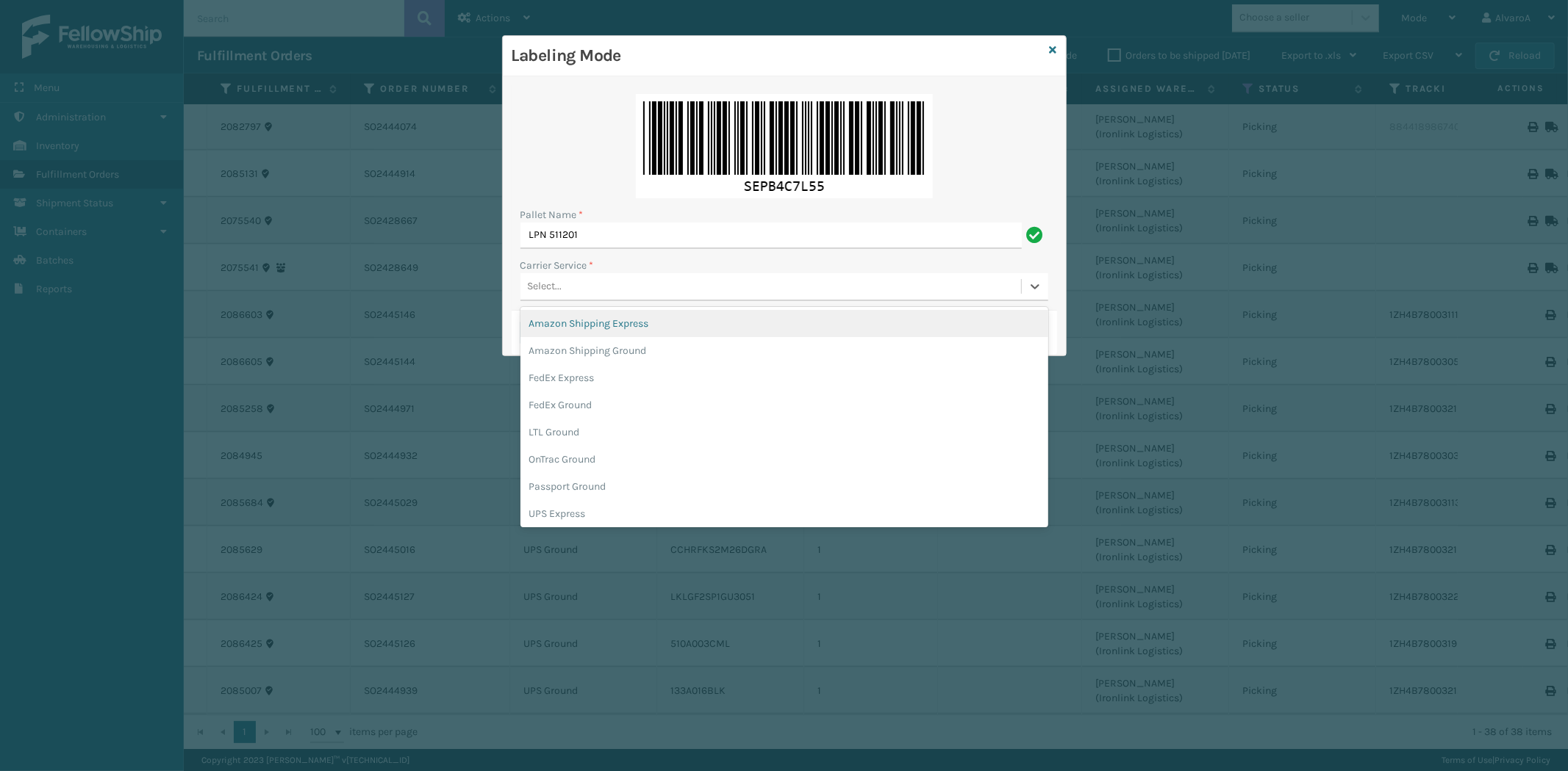
drag, startPoint x: 632, startPoint y: 292, endPoint x: 647, endPoint y: 302, distance: 18.0
click at [634, 292] on div "Select..." at bounding box center [770, 286] width 501 height 24
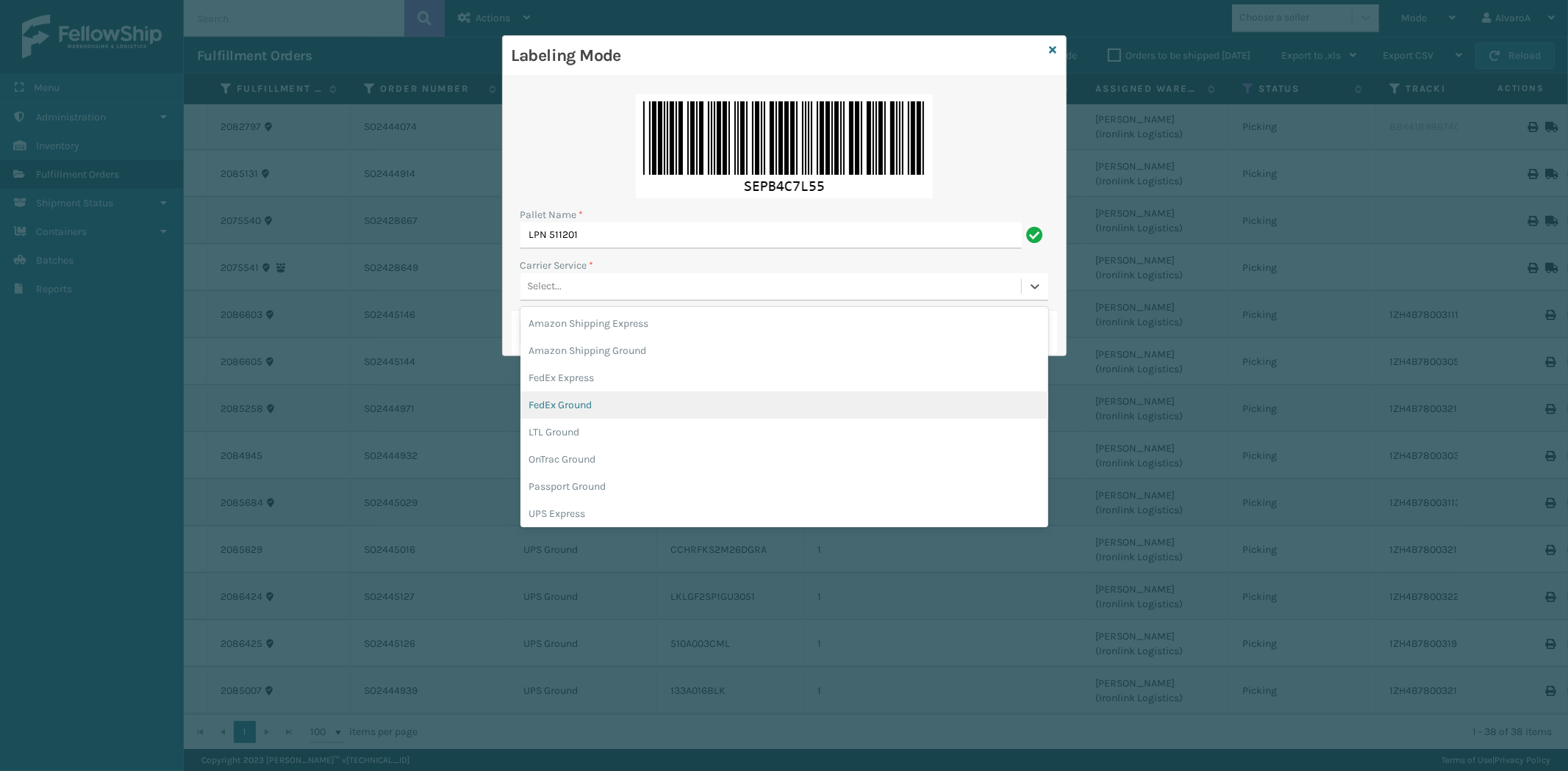
drag, startPoint x: 588, startPoint y: 407, endPoint x: 582, endPoint y: 366, distance: 41.4
click at [588, 392] on div "FedEx Ground" at bounding box center [784, 405] width 528 height 27
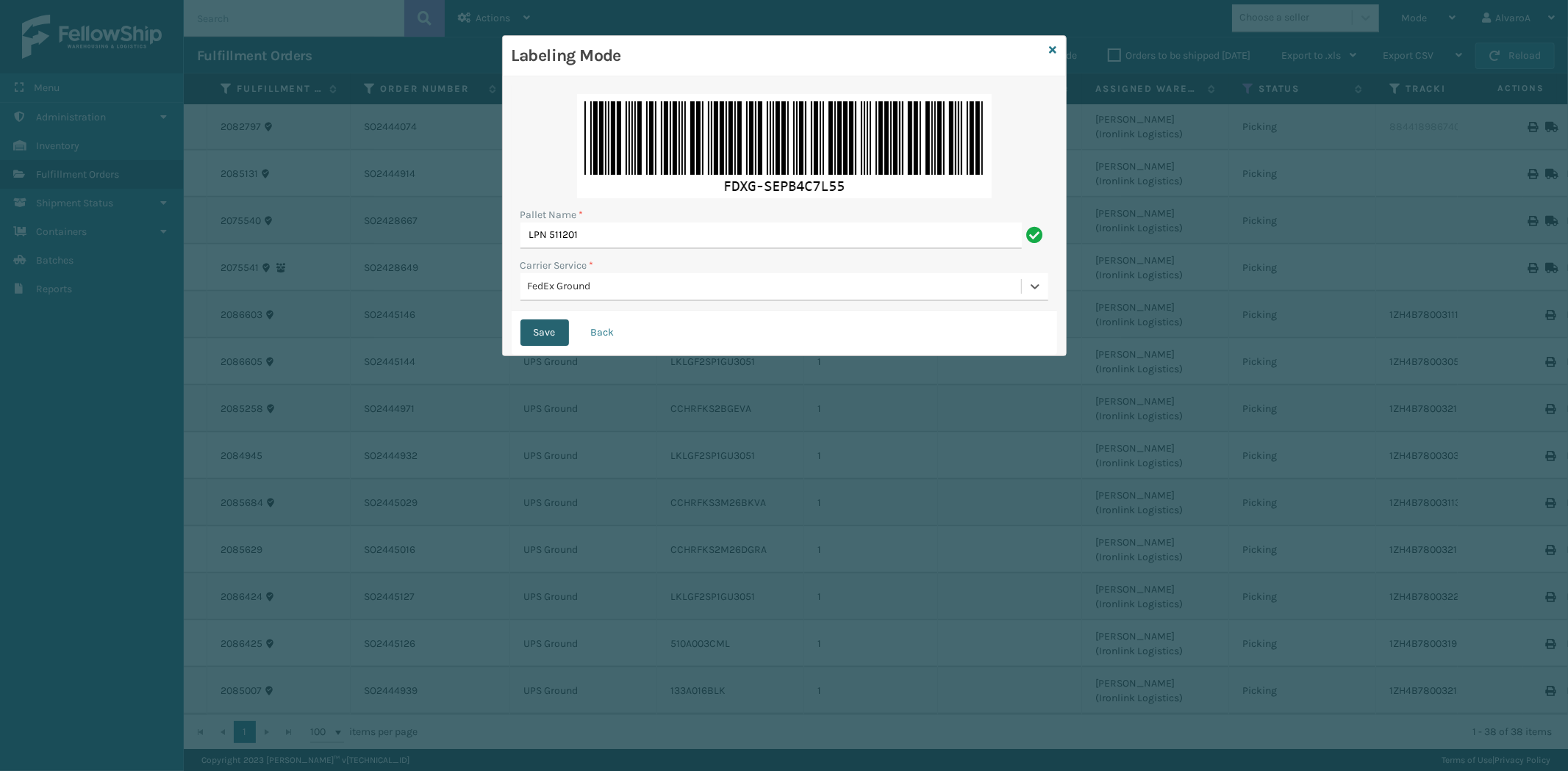
click at [555, 335] on button "Save" at bounding box center [544, 332] width 49 height 26
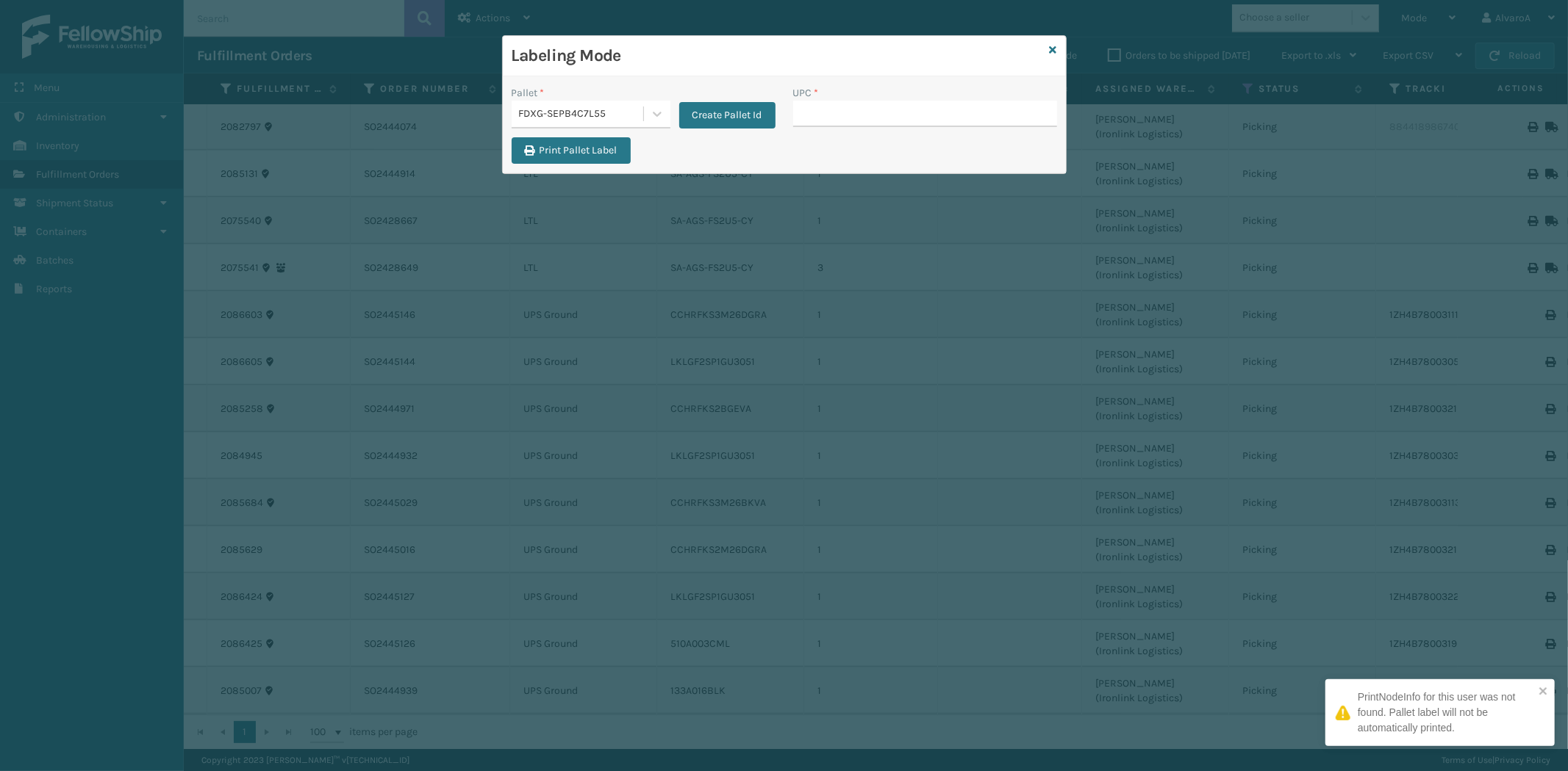
click at [837, 116] on input "UPC *" at bounding box center [925, 113] width 264 height 26
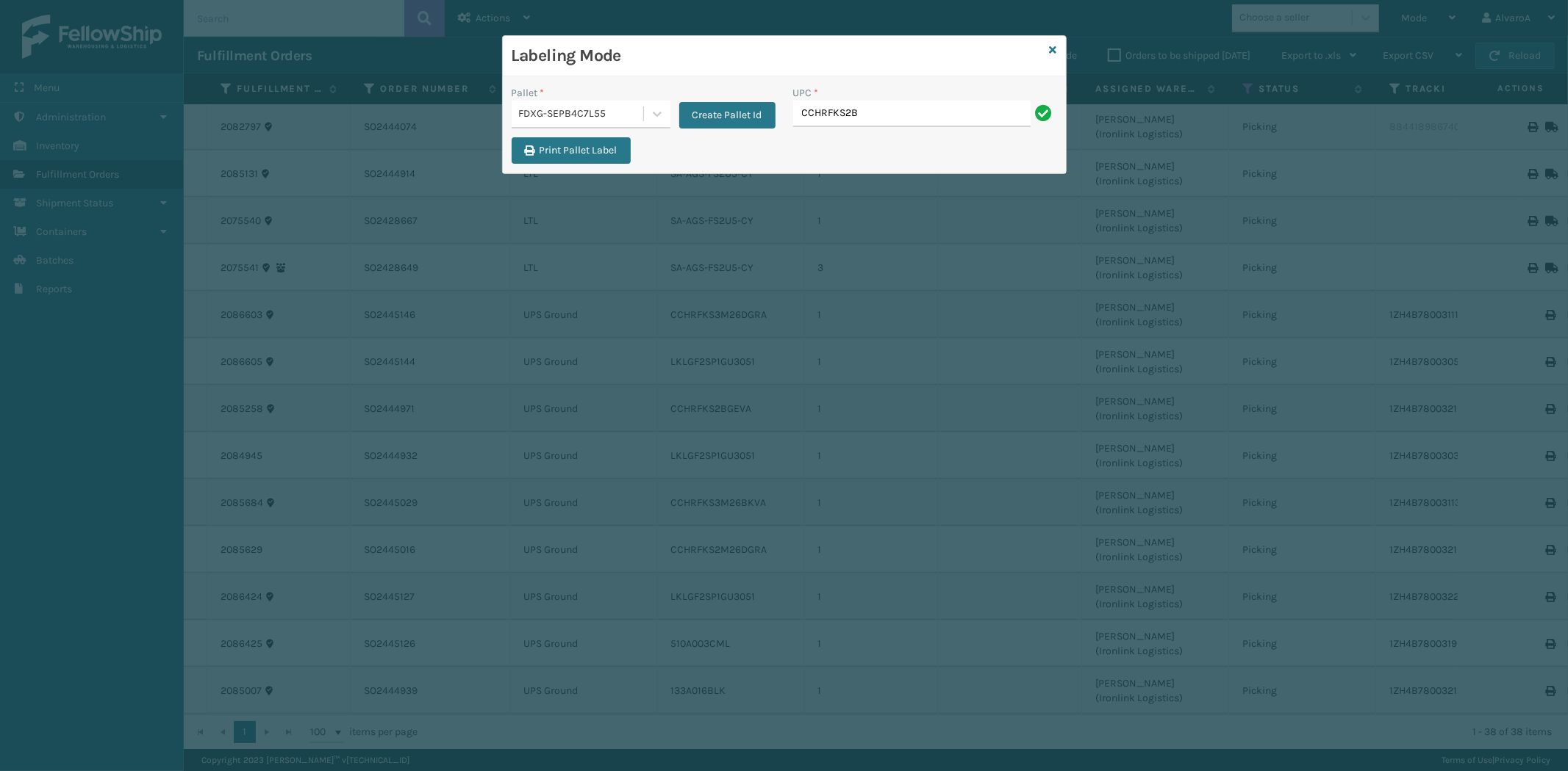
type input "CCHRFKS2BGEVA"
type input "CCHRFKS2BLUVA"
type input "231A009BRN"
type input "RC-DBYKU3008"
click at [1051, 48] on icon at bounding box center [1054, 49] width 8 height 11
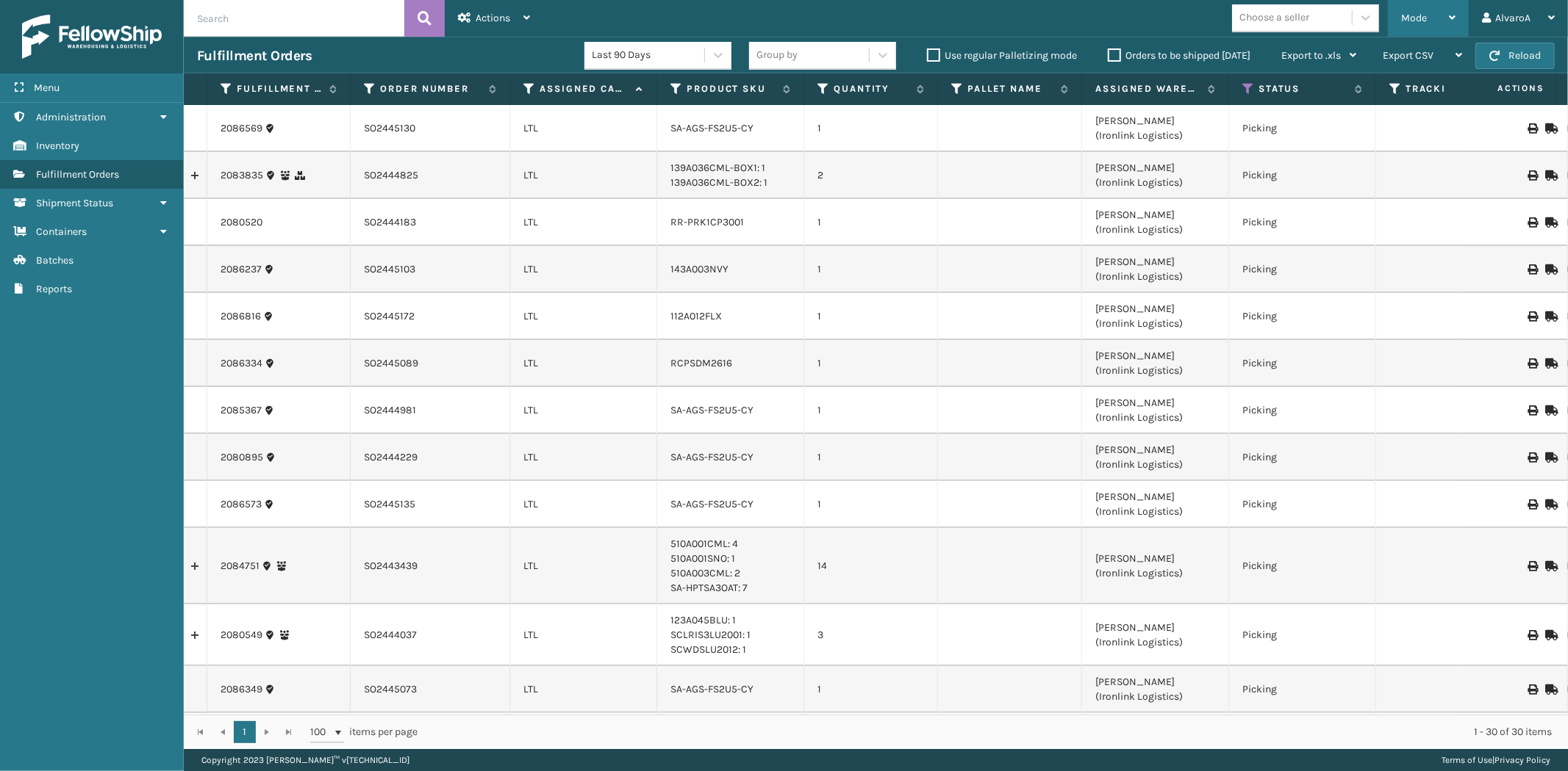
click at [1402, 16] on span "Mode" at bounding box center [1414, 17] width 26 height 13
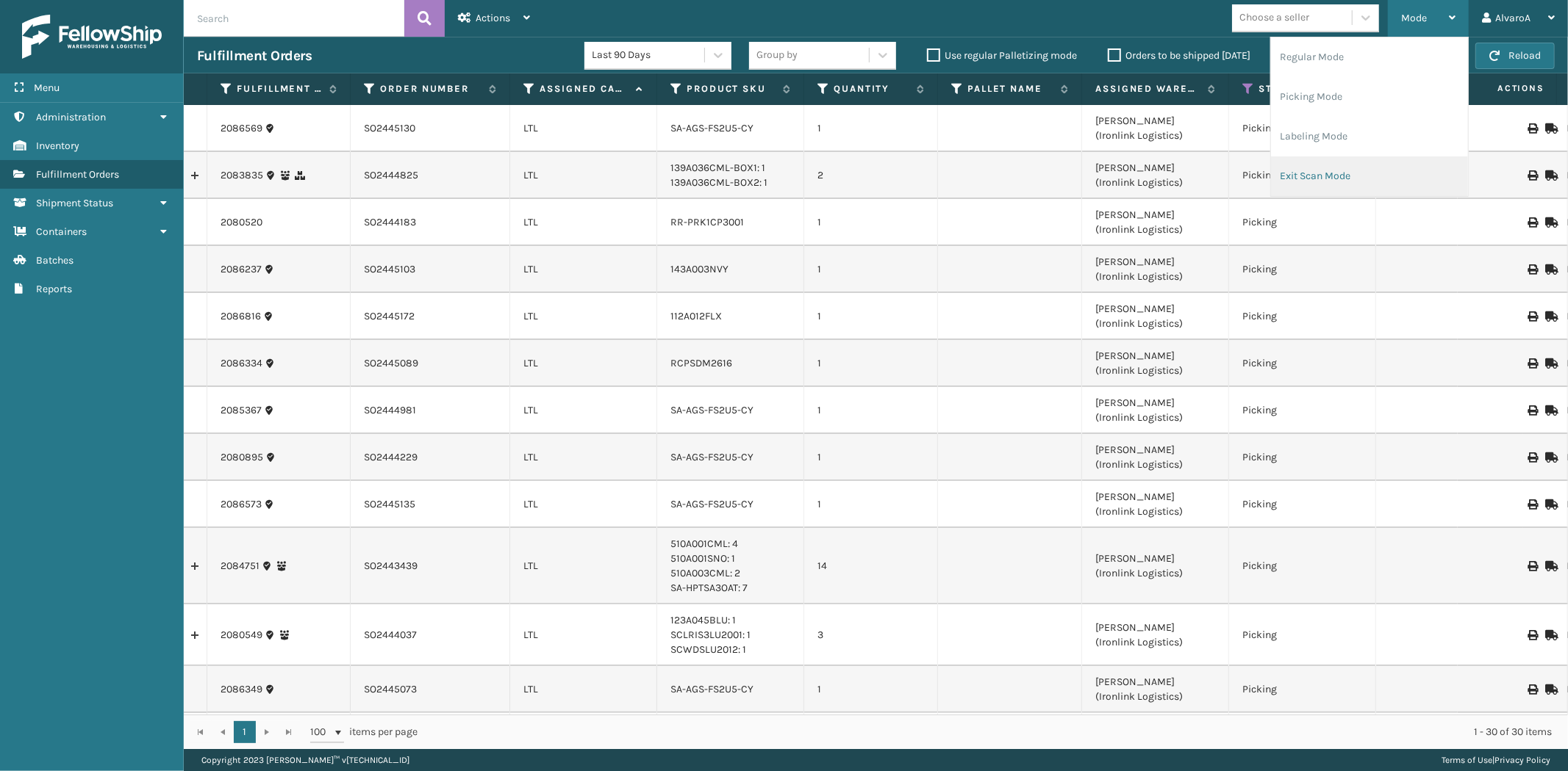
click at [1287, 172] on li "Exit Scan Mode" at bounding box center [1369, 176] width 197 height 40
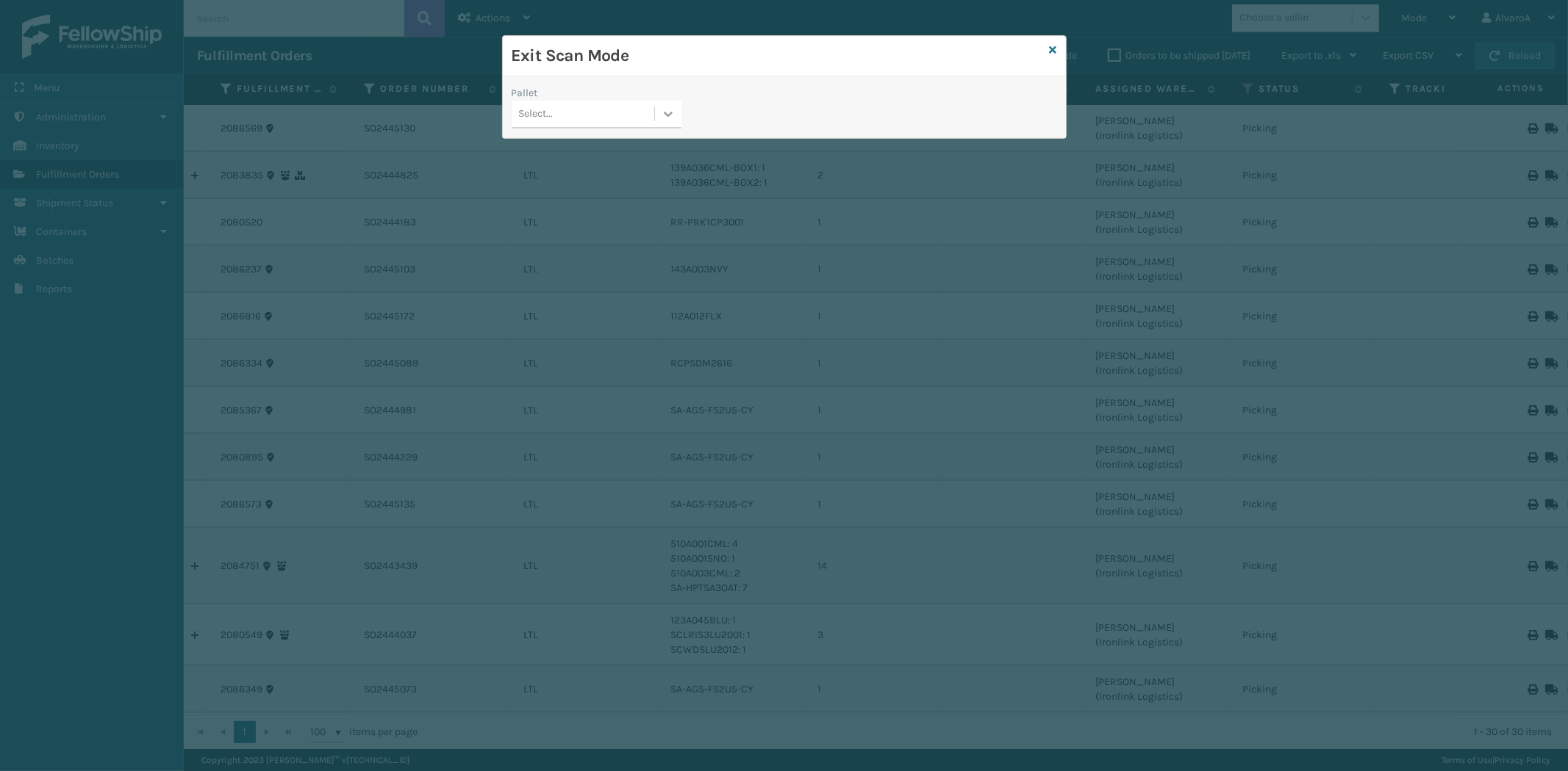
click at [666, 119] on icon at bounding box center [668, 113] width 15 height 15
click at [544, 210] on div "FDXG-SEPB4C7L55" at bounding box center [596, 206] width 170 height 27
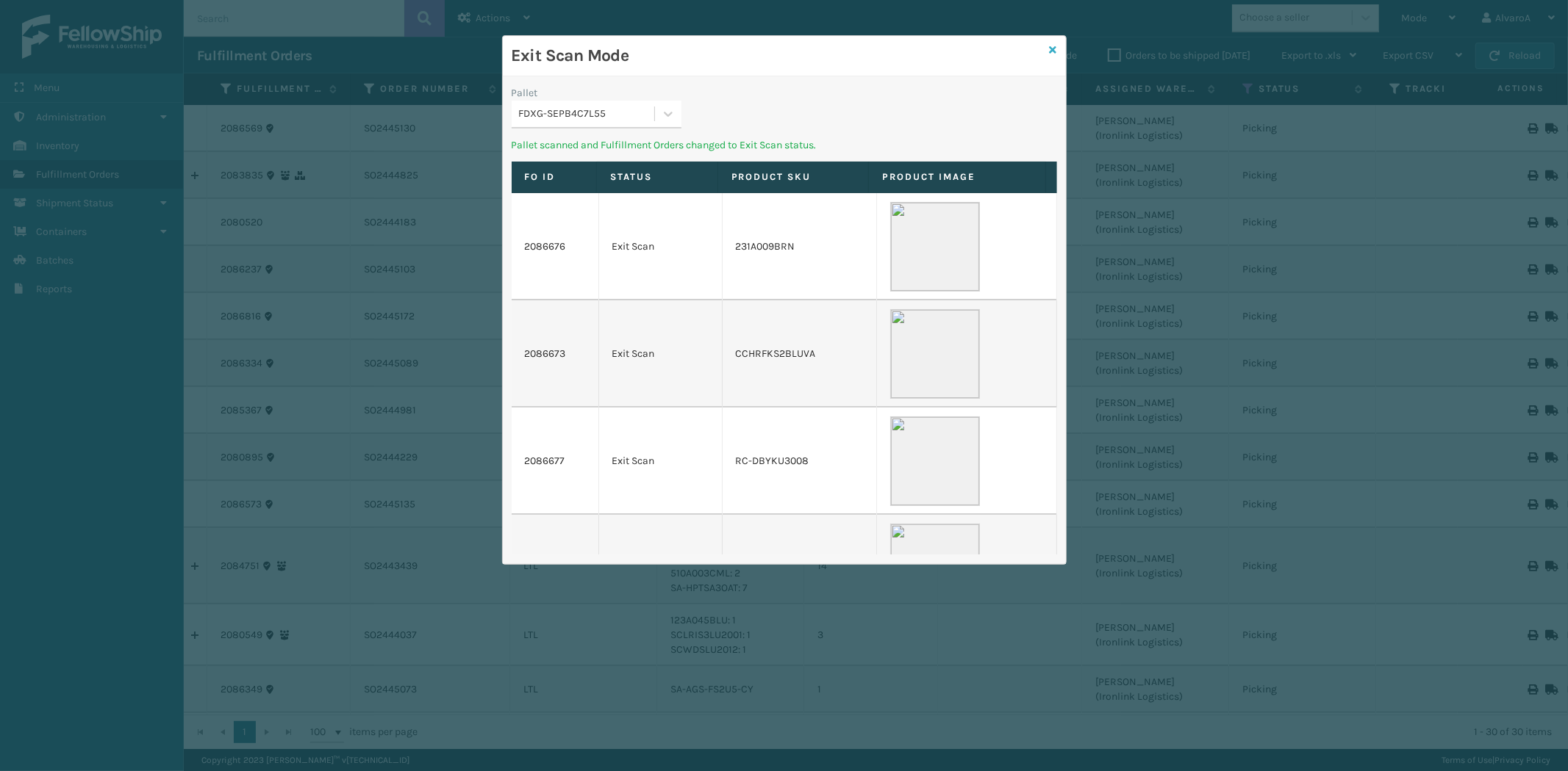
click at [1053, 50] on icon at bounding box center [1054, 49] width 8 height 11
